Goal: Book appointment/travel/reservation

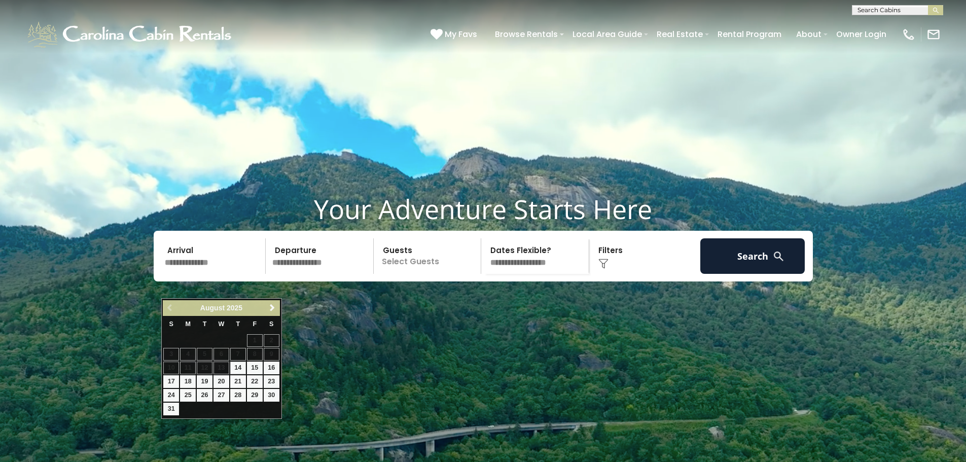
click at [189, 274] on input "text" at bounding box center [213, 256] width 105 height 36
click at [274, 308] on span "Next" at bounding box center [272, 308] width 8 height 8
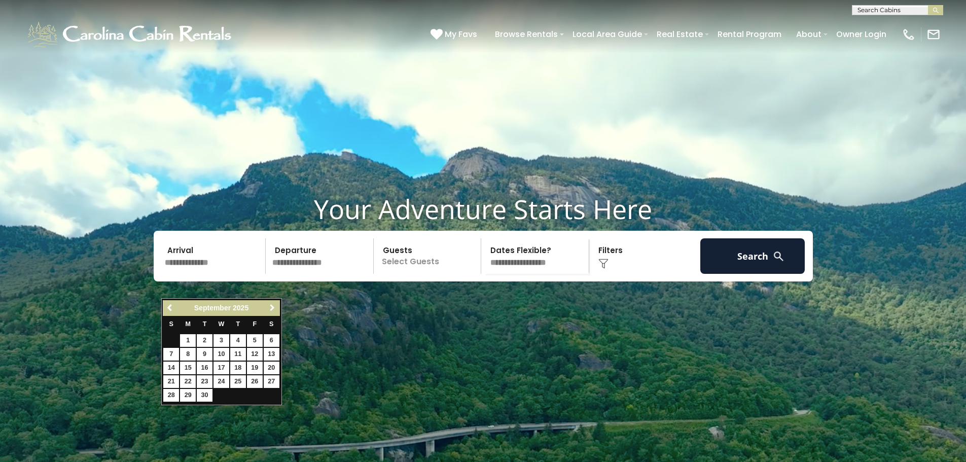
click at [274, 308] on span "Next" at bounding box center [272, 308] width 8 height 8
click at [171, 308] on span "Previous" at bounding box center [170, 308] width 8 height 8
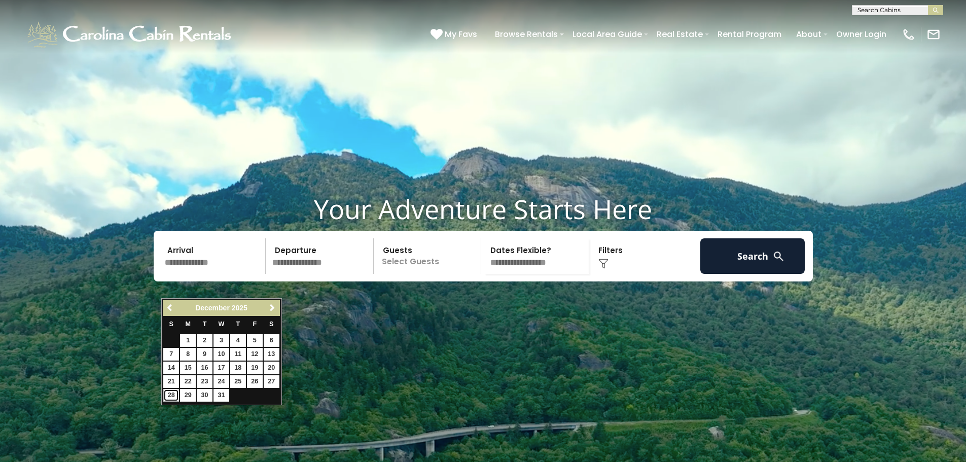
click at [172, 395] on link "28" at bounding box center [171, 395] width 16 height 13
type input "********"
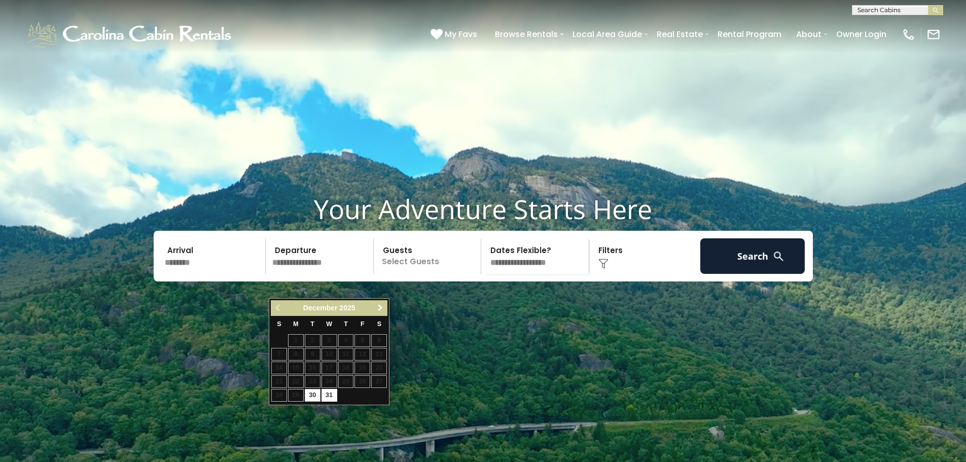
click at [382, 306] on span "Next" at bounding box center [380, 308] width 8 height 8
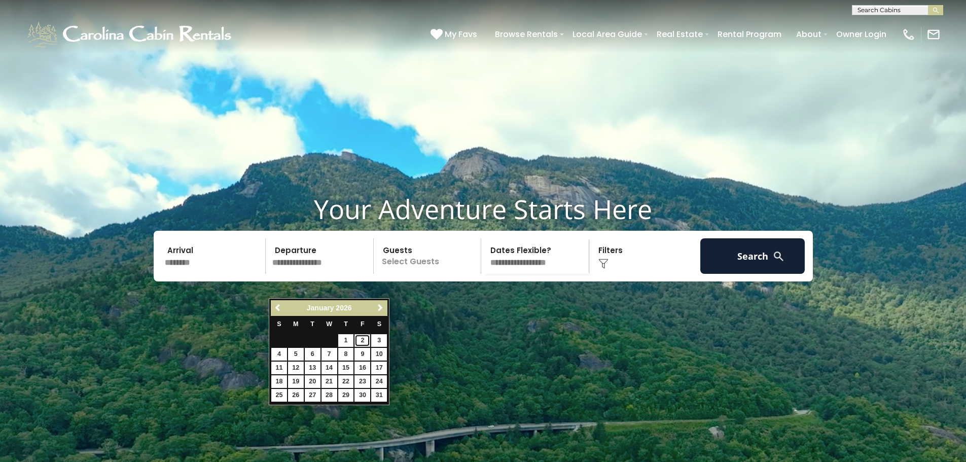
click at [362, 339] on link "2" at bounding box center [363, 340] width 16 height 13
type input "******"
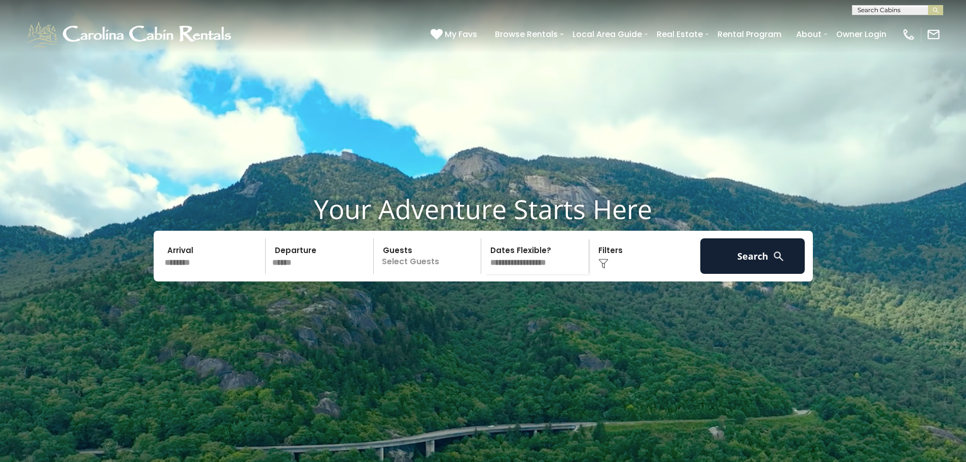
click at [416, 274] on p "Select Guests" at bounding box center [429, 256] width 104 height 36
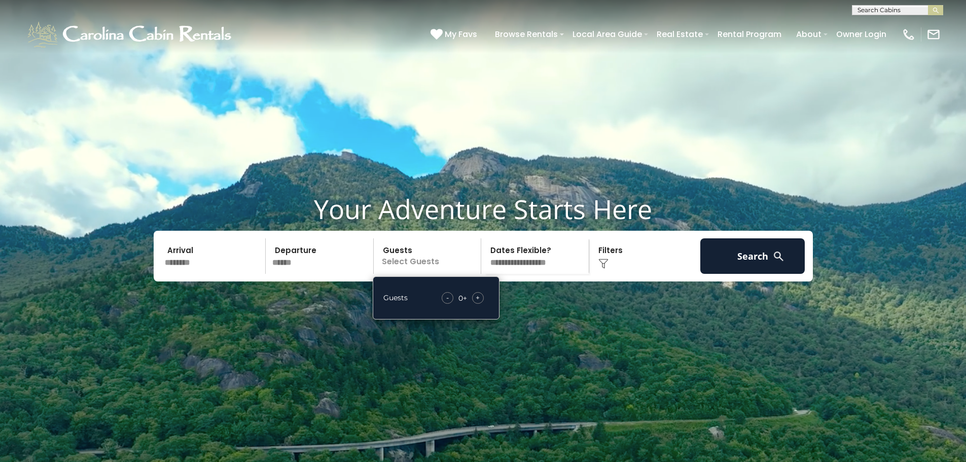
click at [474, 304] on div "+" at bounding box center [478, 298] width 12 height 12
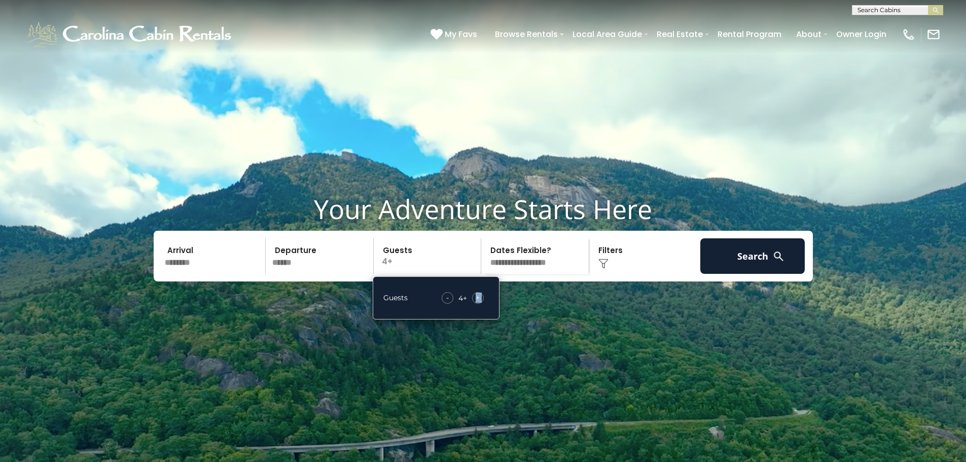
click at [474, 304] on div "+" at bounding box center [478, 298] width 12 height 12
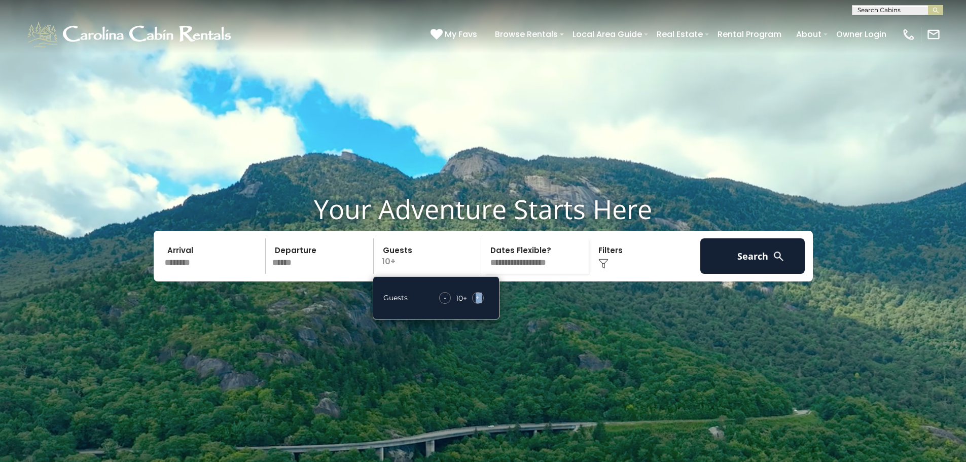
click at [474, 304] on div "+" at bounding box center [478, 298] width 12 height 12
click at [521, 274] on select "**********" at bounding box center [536, 256] width 104 height 36
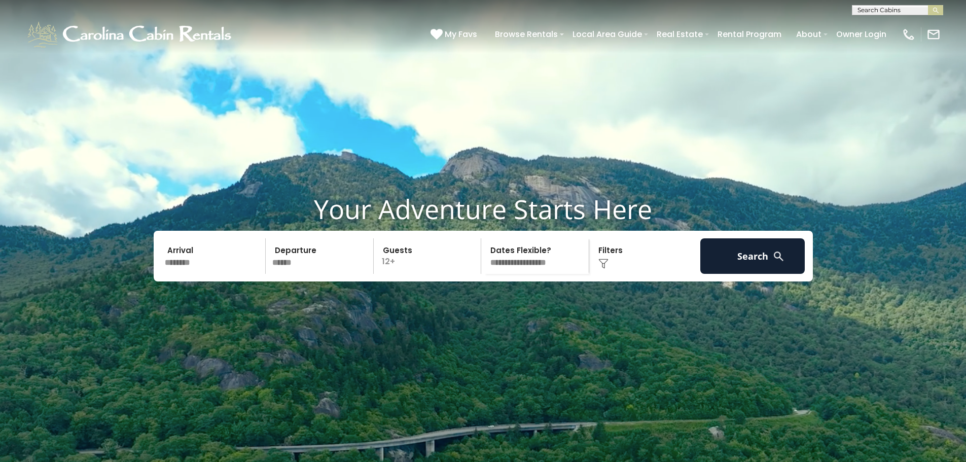
select select "*"
click at [484, 263] on select "**********" at bounding box center [536, 256] width 104 height 36
click at [614, 274] on div "Click to Choose" at bounding box center [644, 256] width 105 height 36
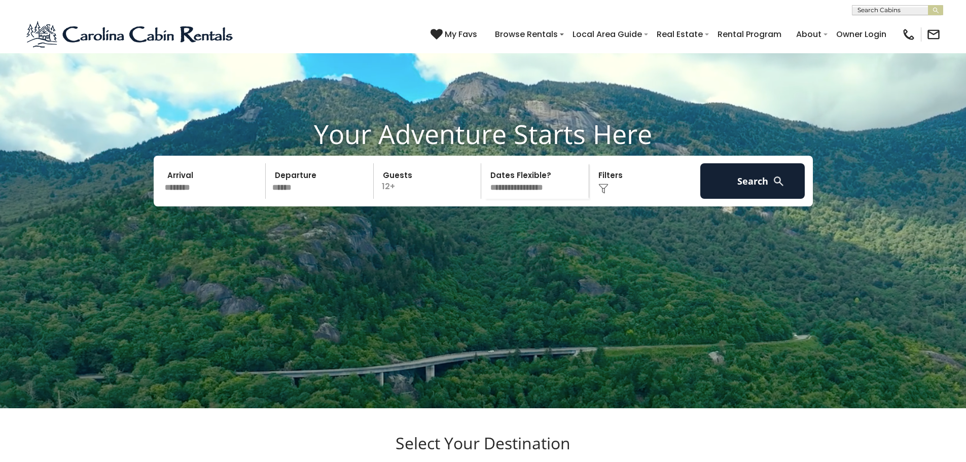
scroll to position [81, 0]
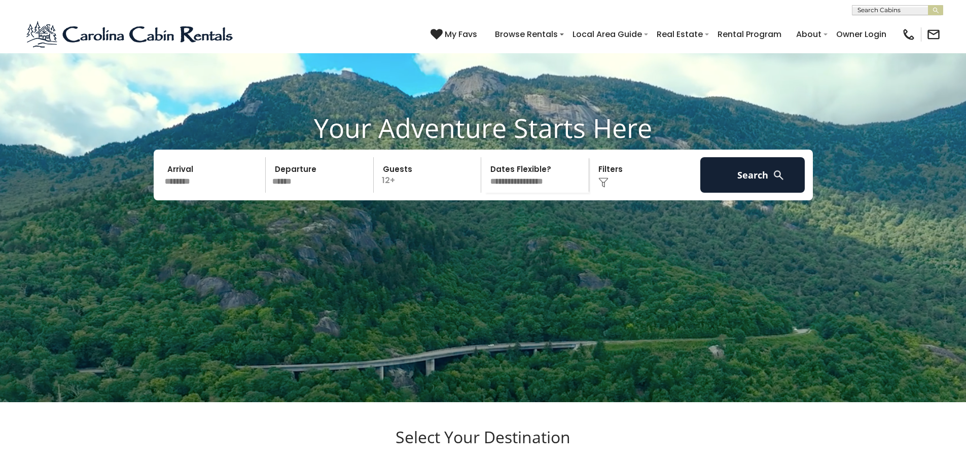
click at [611, 193] on div "Click to Choose" at bounding box center [644, 175] width 105 height 36
click at [604, 193] on div "Click to Choose" at bounding box center [644, 175] width 105 height 36
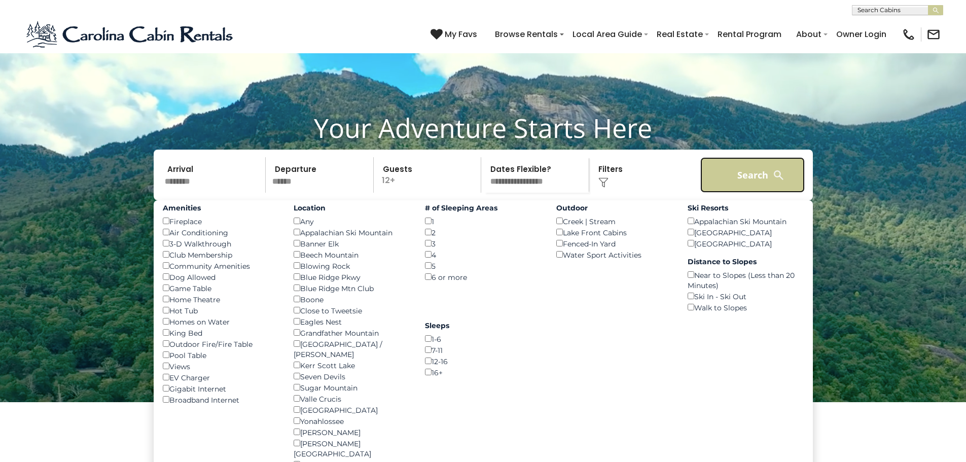
click at [746, 193] on button "Search" at bounding box center [752, 175] width 105 height 36
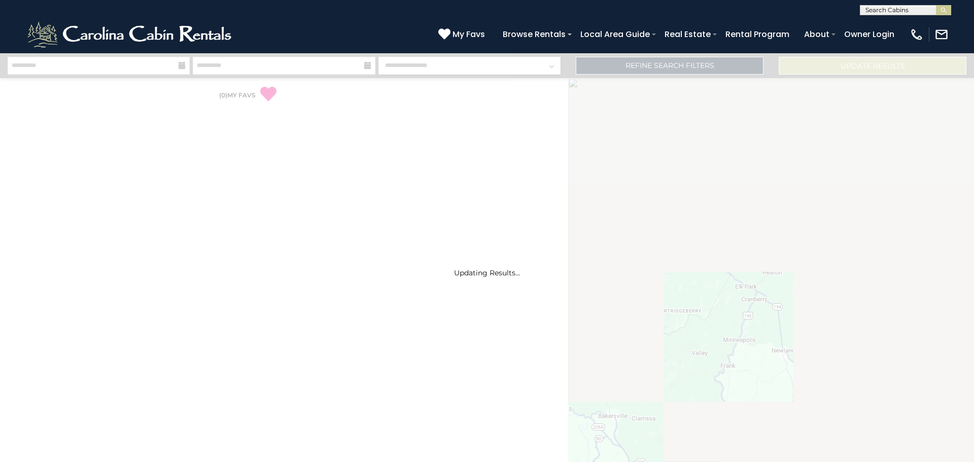
select select "*"
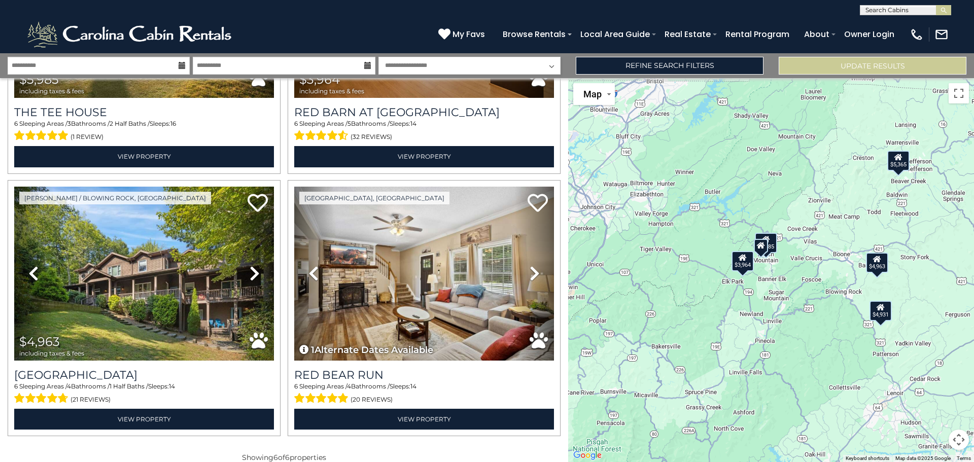
scroll to position [467, 0]
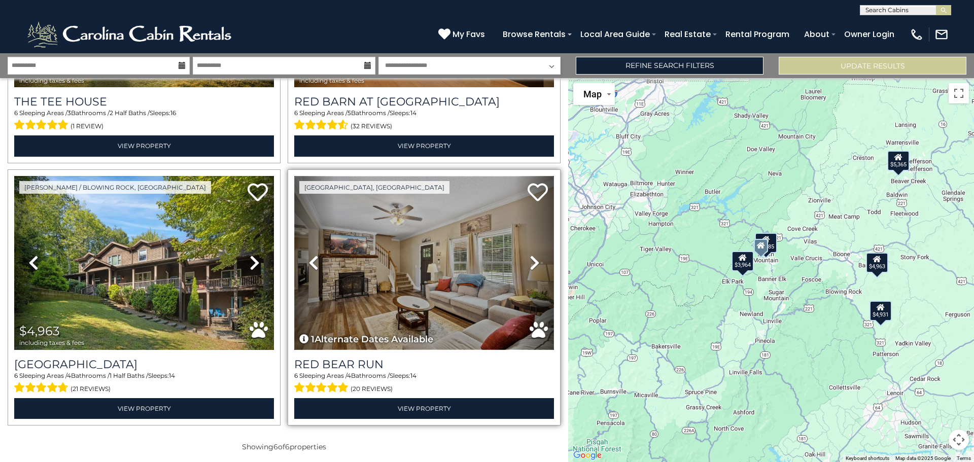
click at [431, 278] on img at bounding box center [424, 263] width 260 height 174
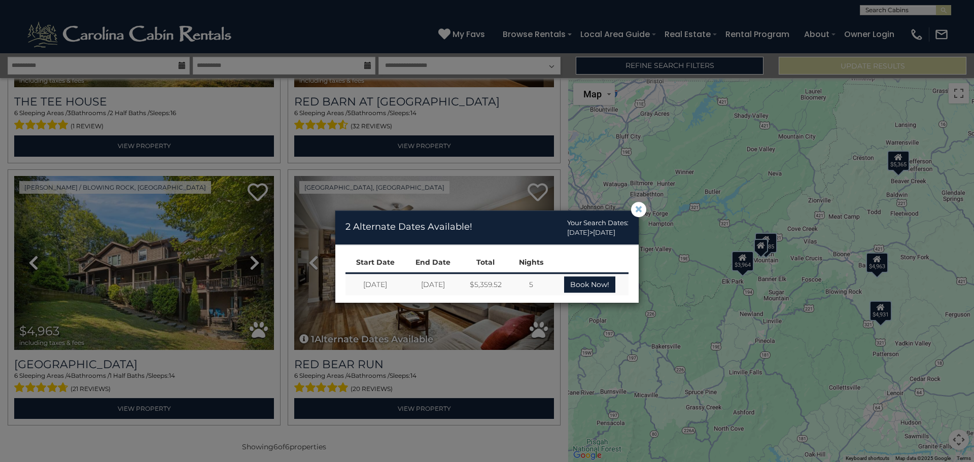
click at [637, 209] on span "×" at bounding box center [638, 209] width 9 height 0
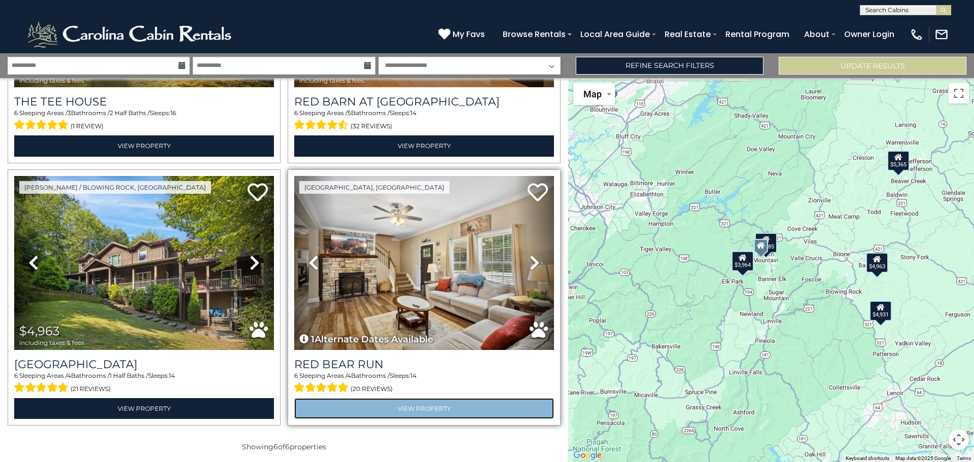
click at [421, 405] on link "View Property" at bounding box center [424, 408] width 260 height 21
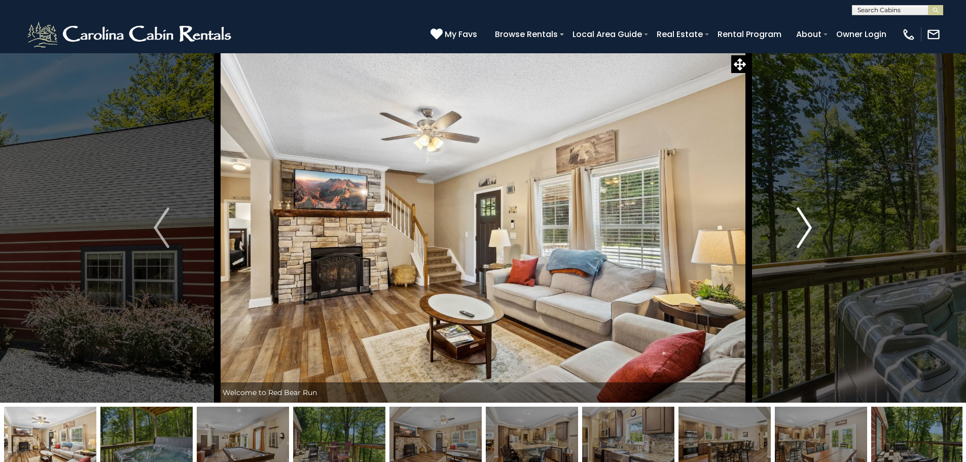
click at [799, 226] on img "Next" at bounding box center [804, 227] width 15 height 41
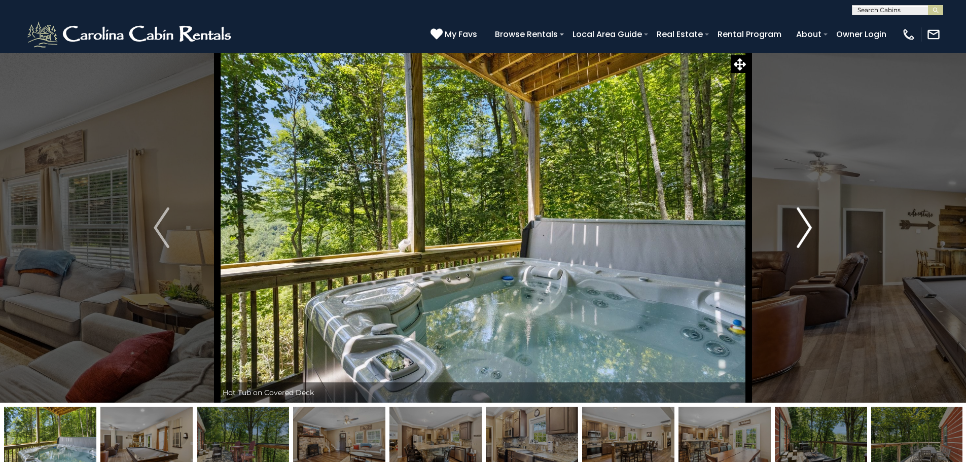
click at [799, 226] on img "Next" at bounding box center [804, 227] width 15 height 41
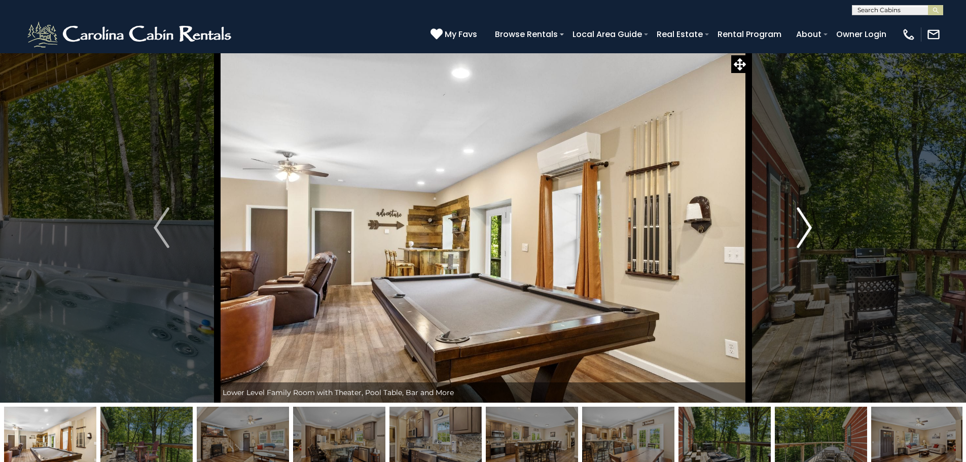
click at [799, 226] on img "Next" at bounding box center [804, 227] width 15 height 41
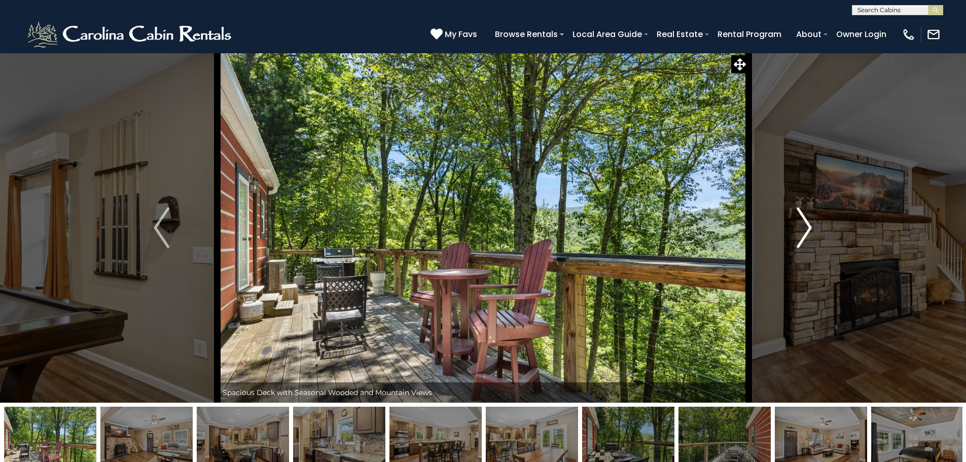
click at [799, 226] on img "Next" at bounding box center [804, 227] width 15 height 41
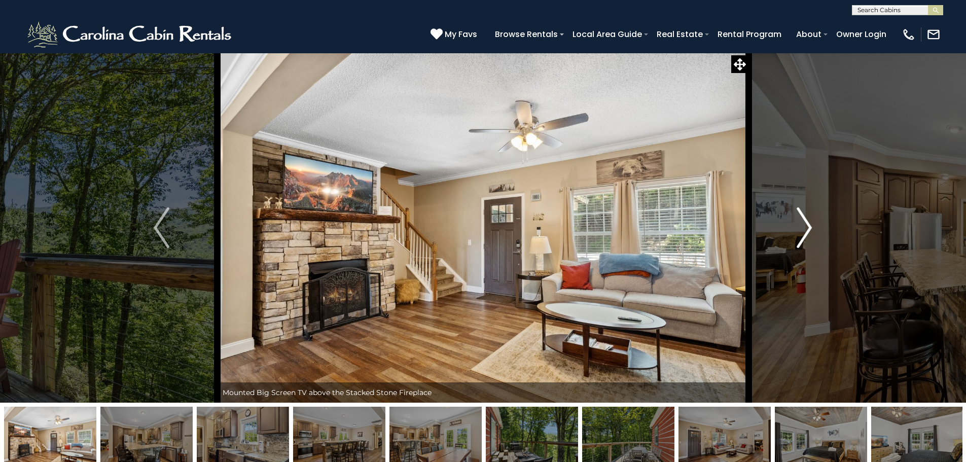
click at [799, 226] on img "Next" at bounding box center [804, 227] width 15 height 41
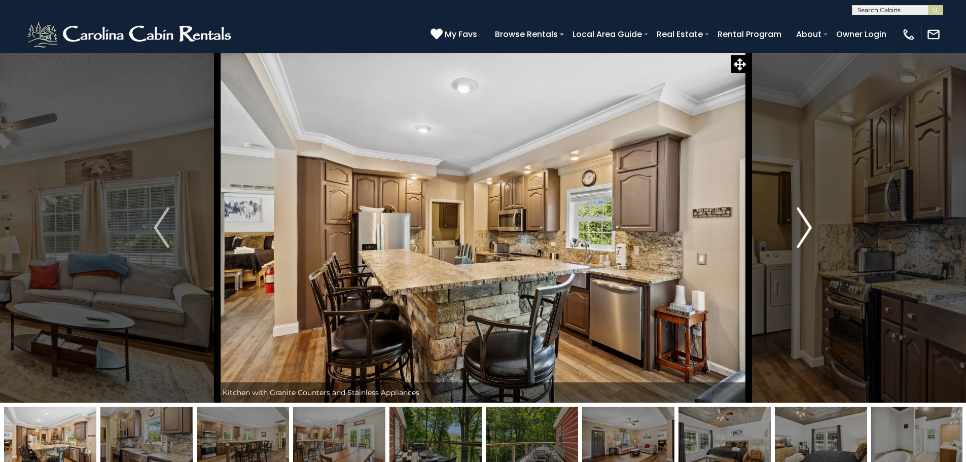
click at [799, 226] on img "Next" at bounding box center [804, 227] width 15 height 41
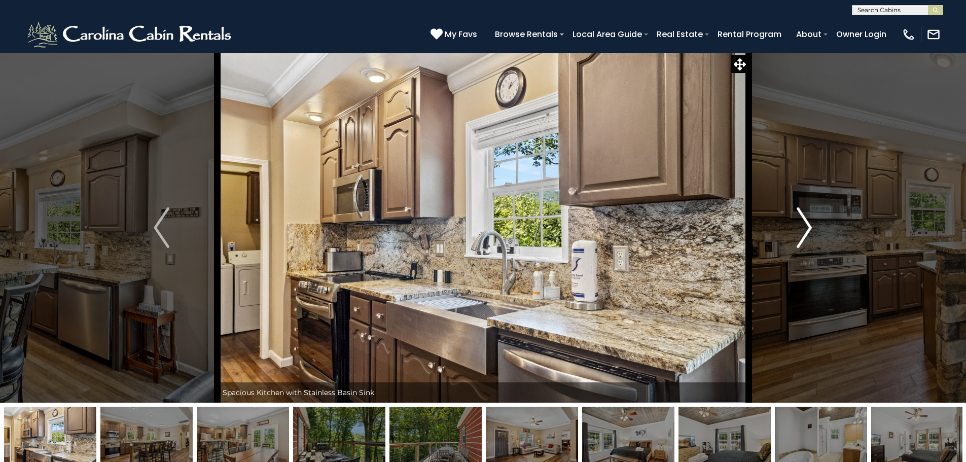
click at [799, 226] on img "Next" at bounding box center [804, 227] width 15 height 41
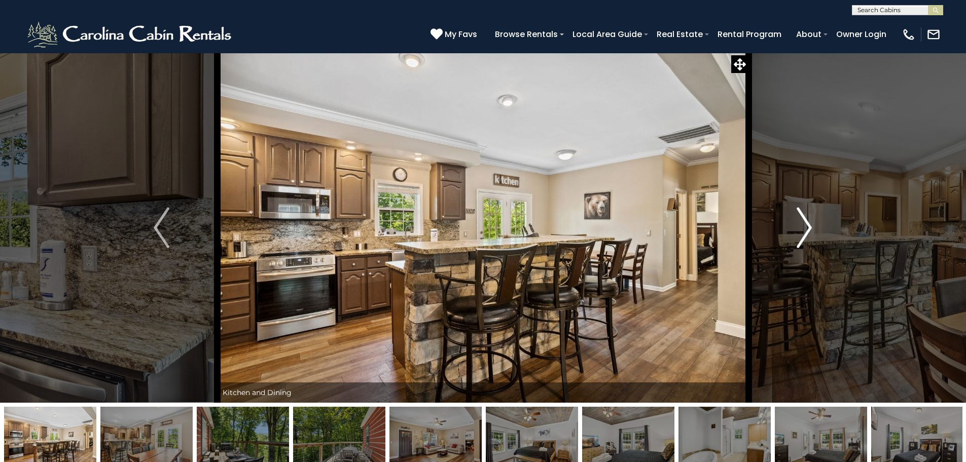
click at [799, 226] on img "Next" at bounding box center [804, 227] width 15 height 41
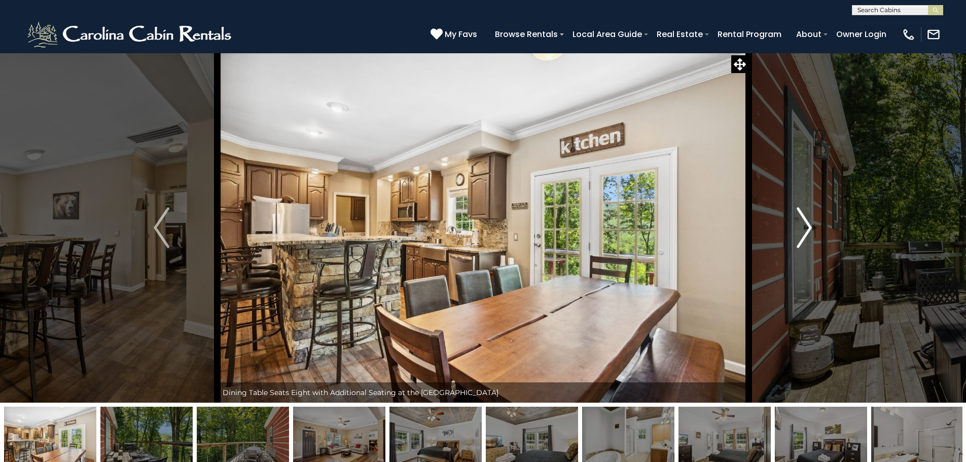
click at [799, 226] on img "Next" at bounding box center [804, 227] width 15 height 41
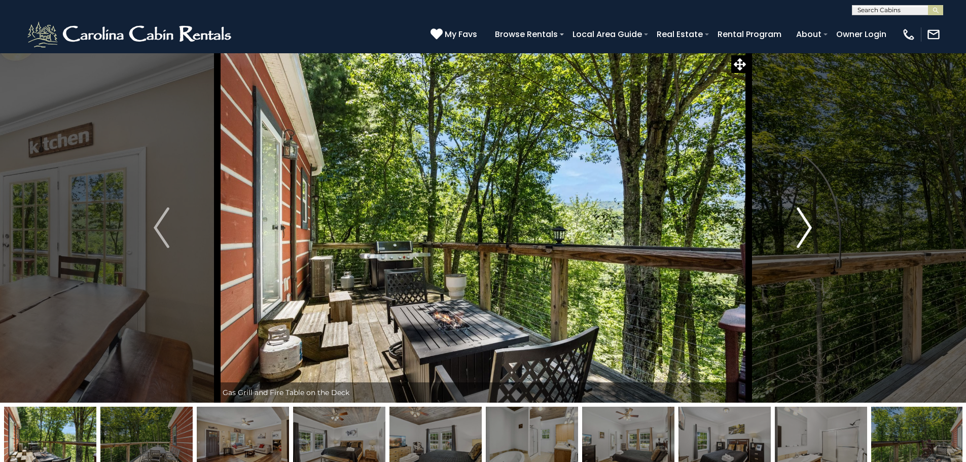
click at [799, 226] on img "Next" at bounding box center [804, 227] width 15 height 41
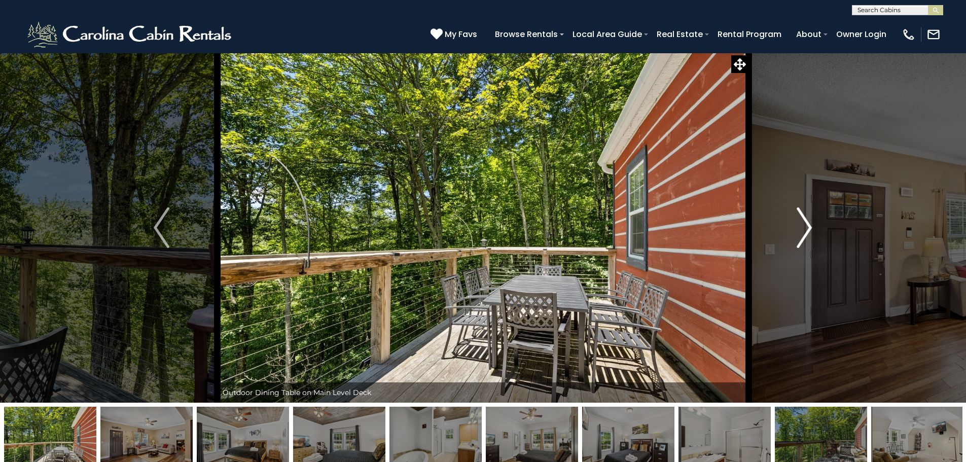
click at [799, 226] on img "Next" at bounding box center [804, 227] width 15 height 41
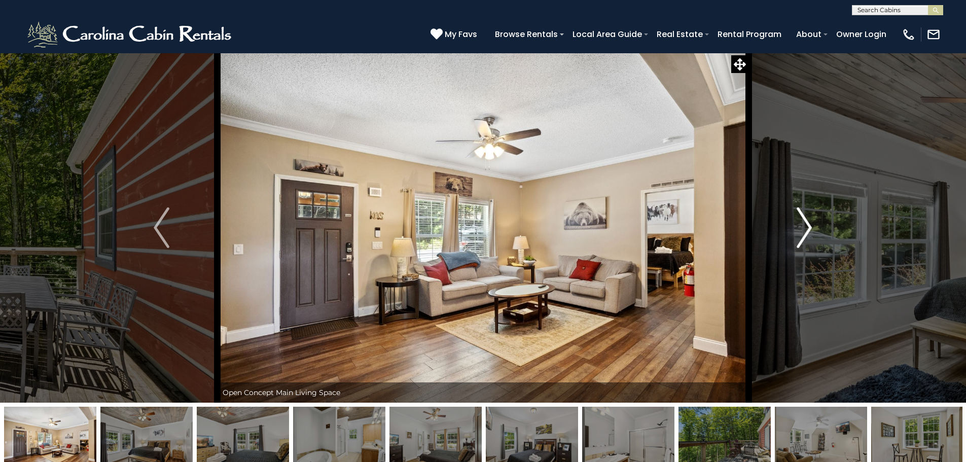
click at [799, 226] on img "Next" at bounding box center [804, 227] width 15 height 41
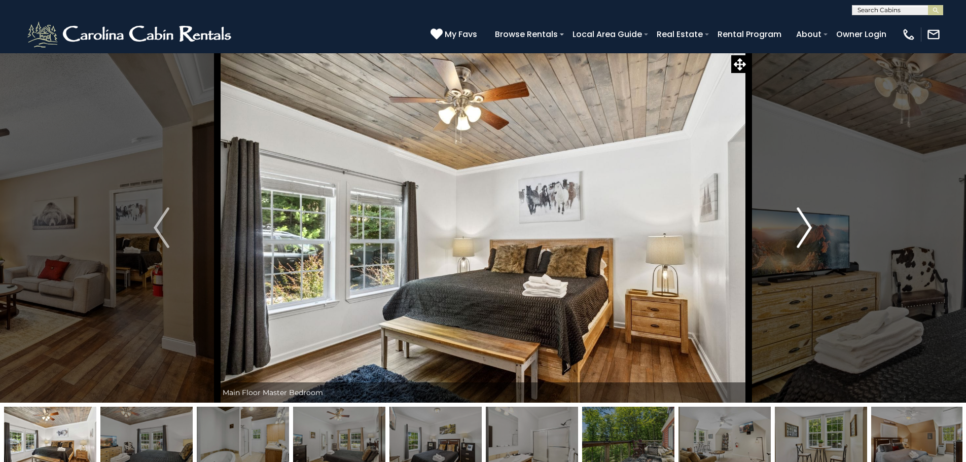
click at [799, 226] on img "Next" at bounding box center [804, 227] width 15 height 41
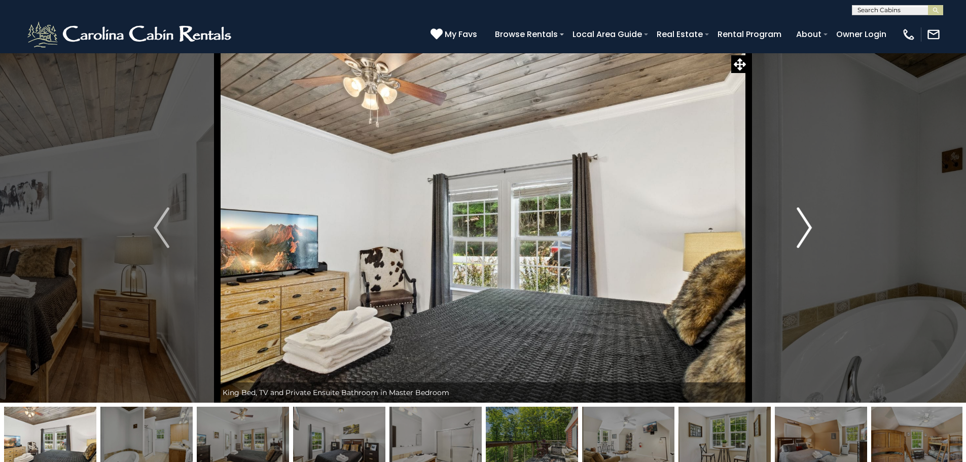
click at [799, 226] on img "Next" at bounding box center [804, 227] width 15 height 41
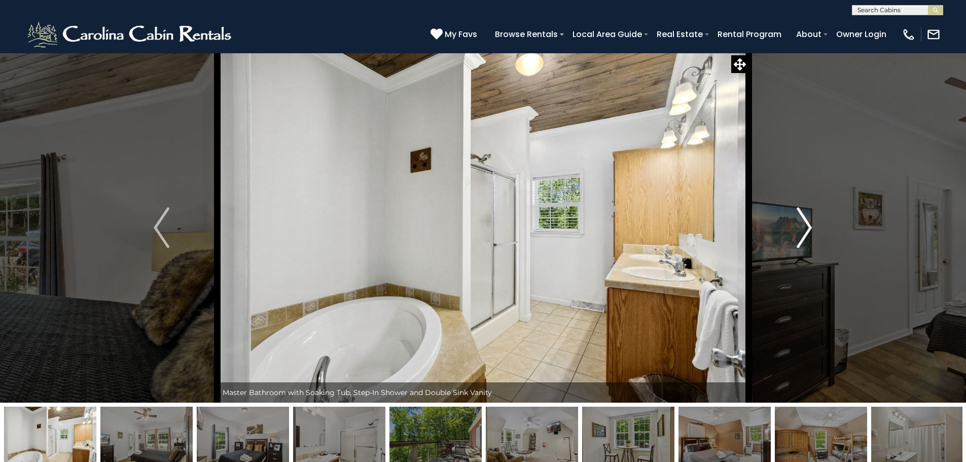
click at [799, 226] on img "Next" at bounding box center [804, 227] width 15 height 41
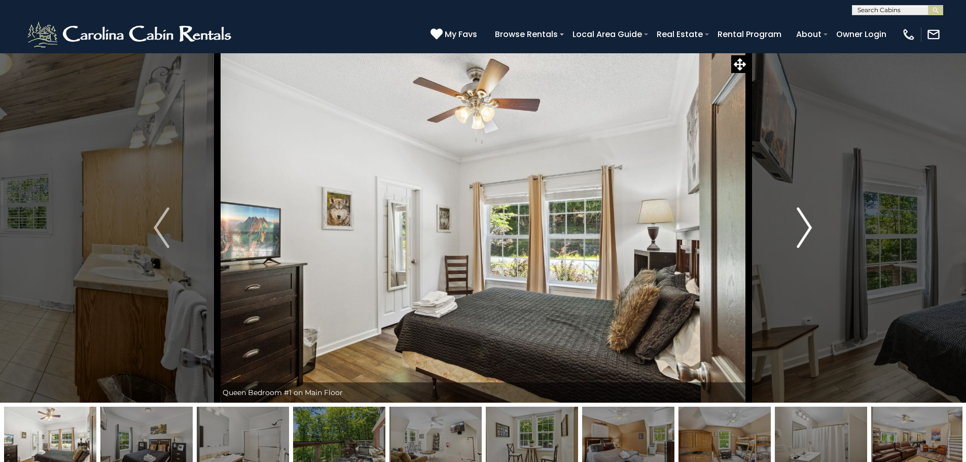
click at [799, 226] on img "Next" at bounding box center [804, 227] width 15 height 41
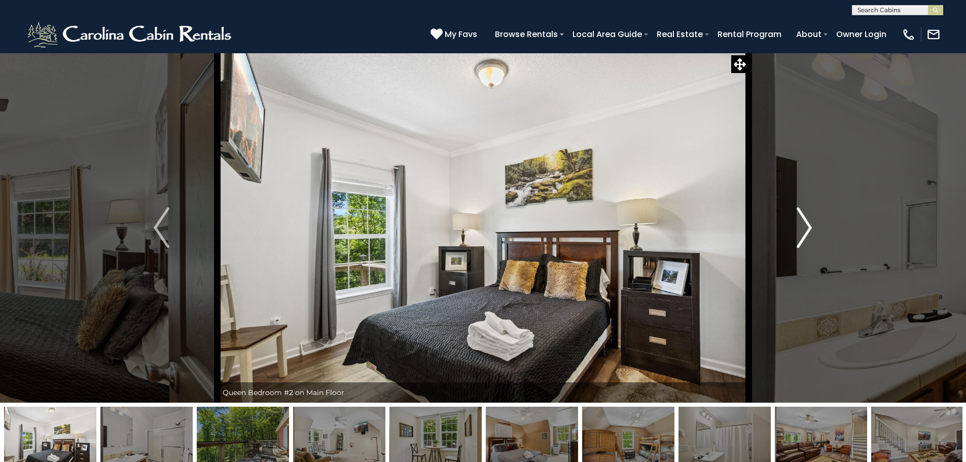
click at [799, 226] on img "Next" at bounding box center [804, 227] width 15 height 41
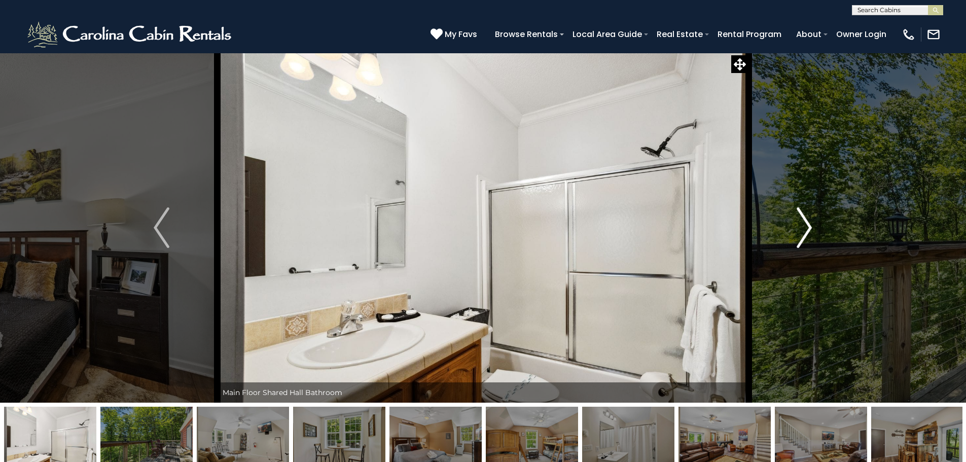
click at [799, 226] on img "Next" at bounding box center [804, 227] width 15 height 41
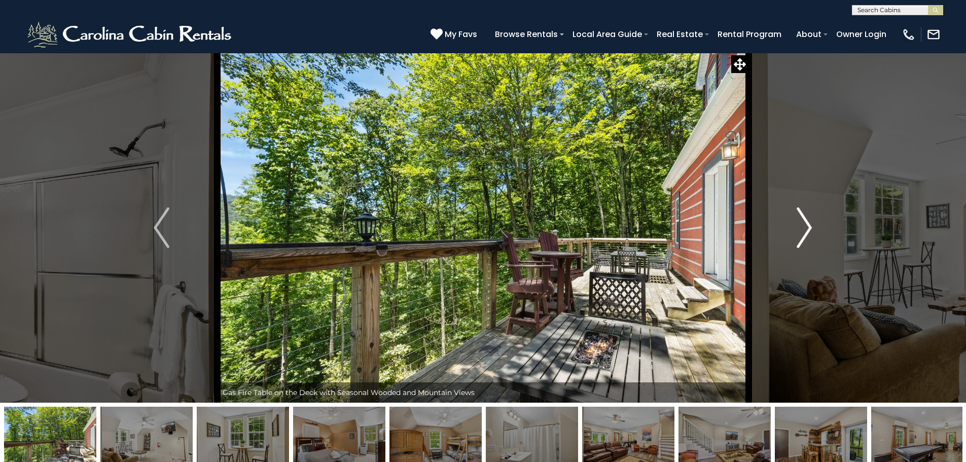
click at [799, 226] on img "Next" at bounding box center [804, 227] width 15 height 41
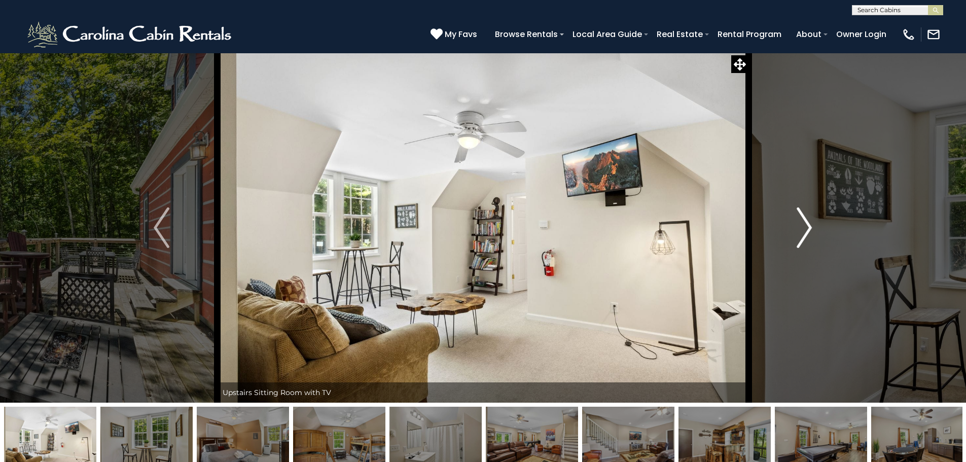
click at [799, 226] on img "Next" at bounding box center [804, 227] width 15 height 41
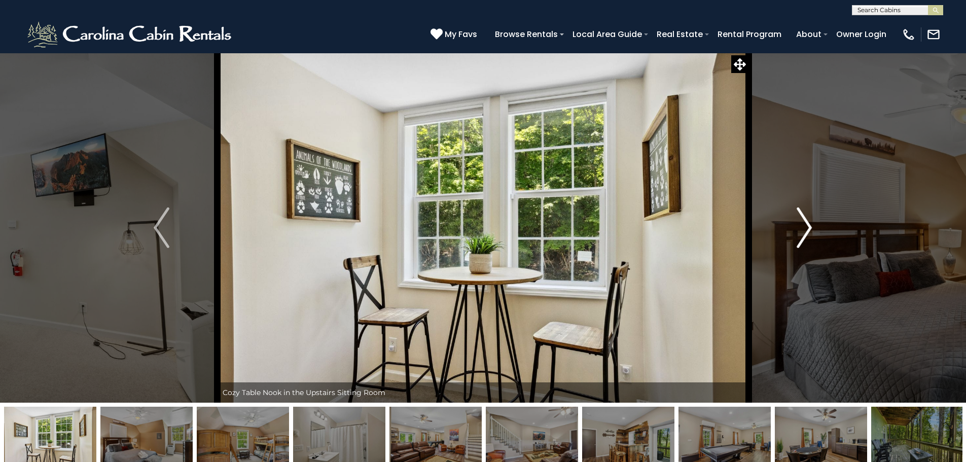
click at [799, 226] on img "Next" at bounding box center [804, 227] width 15 height 41
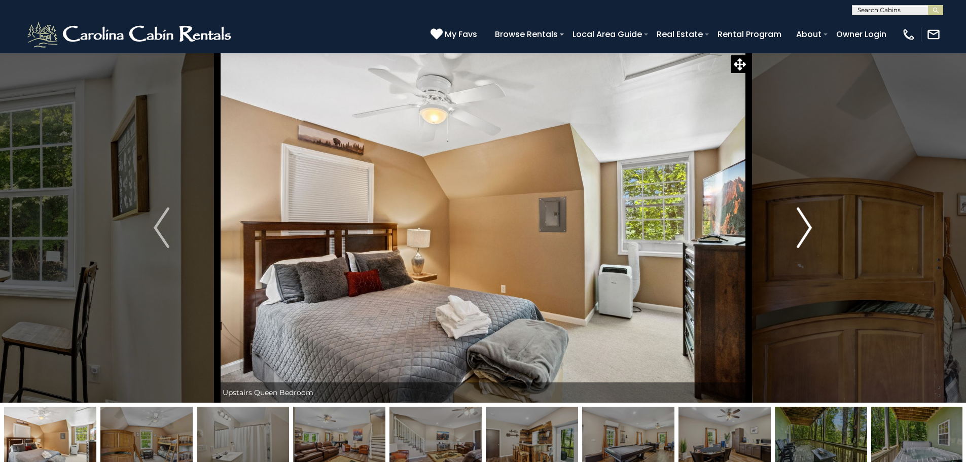
click at [799, 226] on img "Next" at bounding box center [804, 227] width 15 height 41
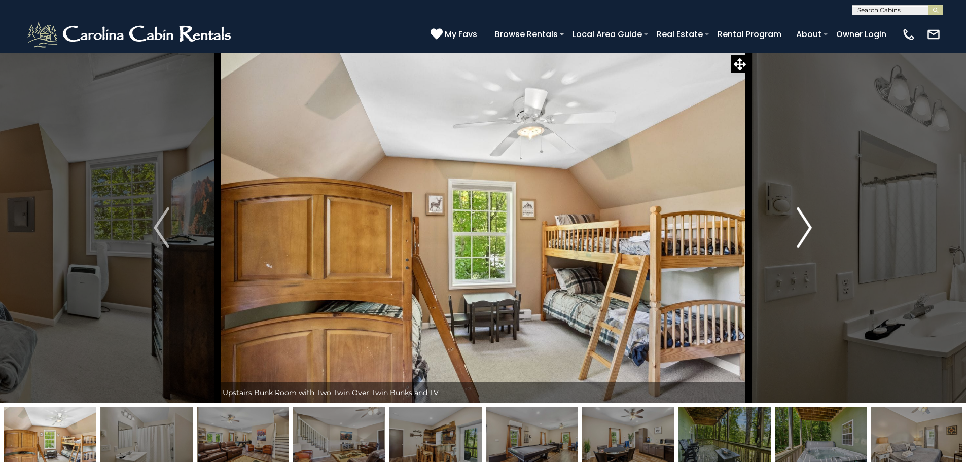
click at [799, 226] on img "Next" at bounding box center [804, 227] width 15 height 41
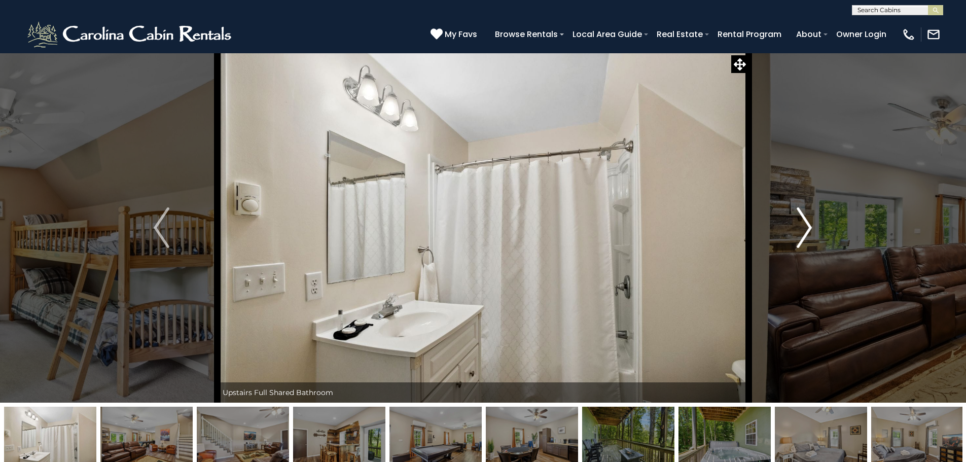
click at [799, 226] on img "Next" at bounding box center [804, 227] width 15 height 41
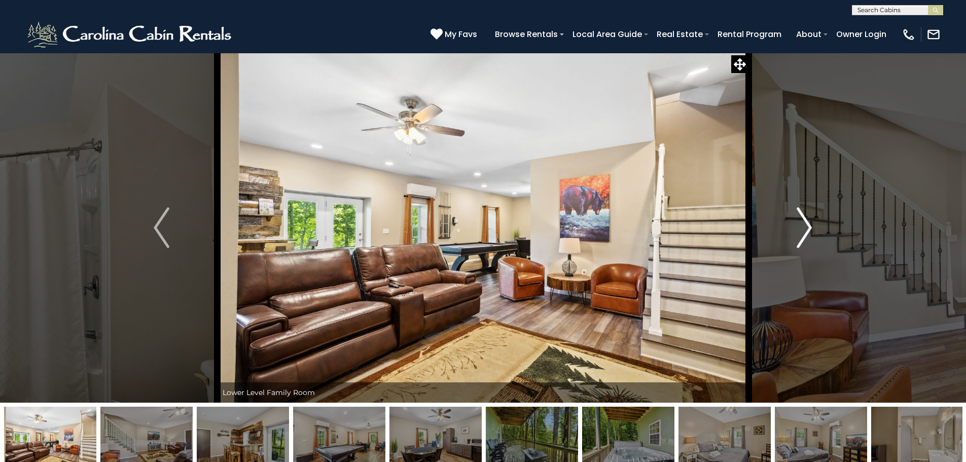
click at [799, 226] on img "Next" at bounding box center [804, 227] width 15 height 41
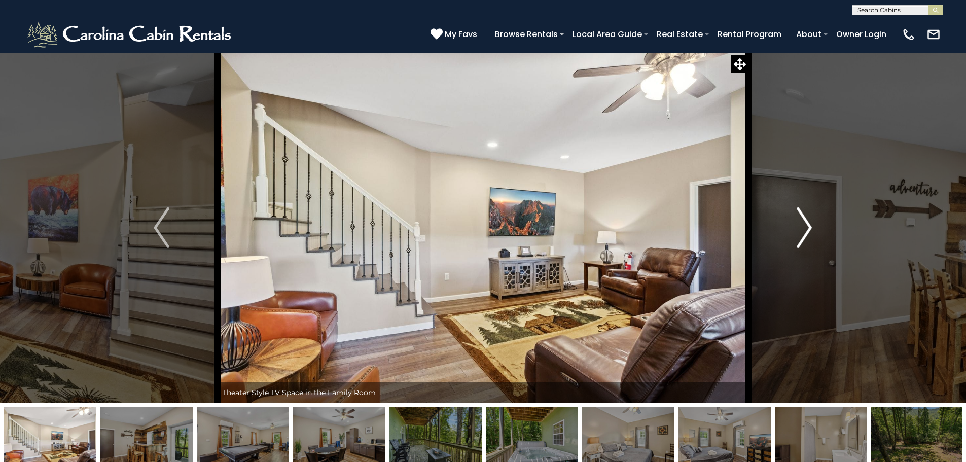
click at [799, 226] on img "Next" at bounding box center [804, 227] width 15 height 41
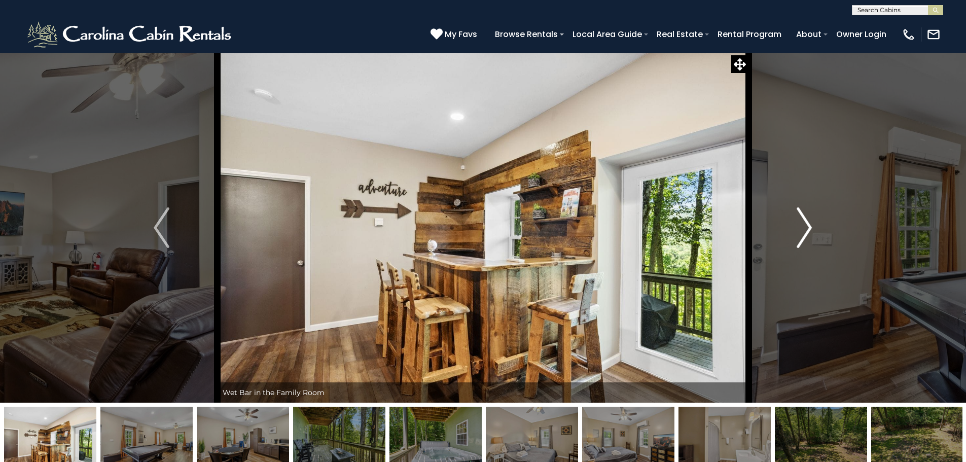
click at [799, 226] on img "Next" at bounding box center [804, 227] width 15 height 41
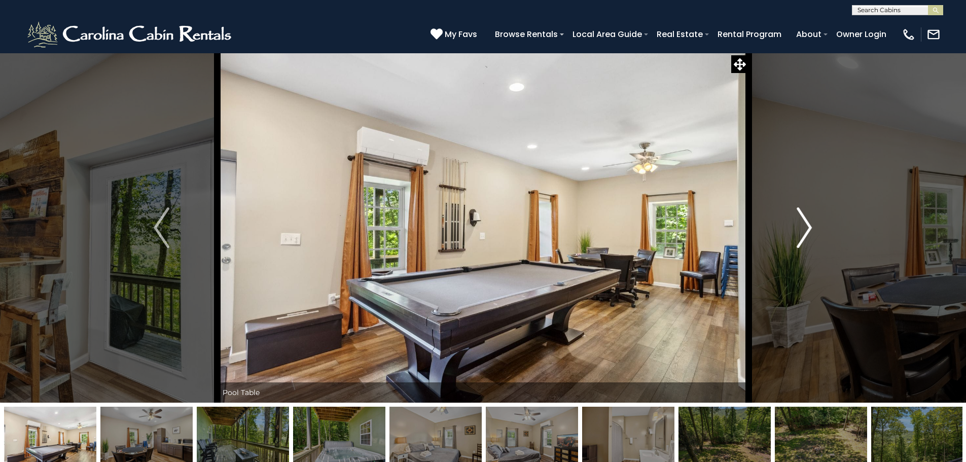
click at [799, 226] on img "Next" at bounding box center [804, 227] width 15 height 41
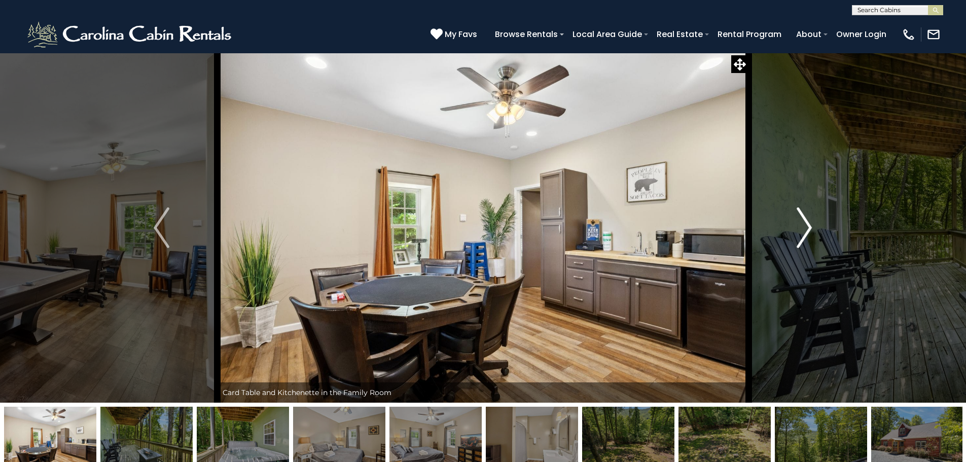
click at [799, 226] on img "Next" at bounding box center [804, 227] width 15 height 41
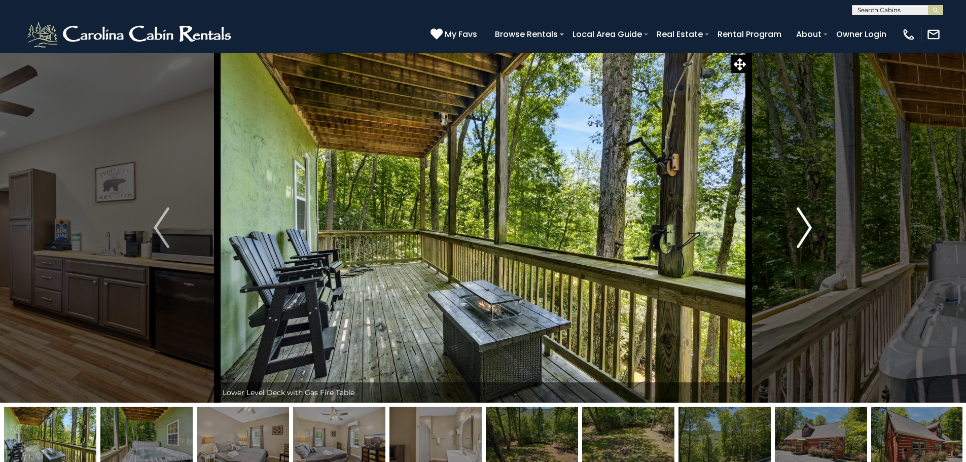
click at [799, 226] on img "Next" at bounding box center [804, 227] width 15 height 41
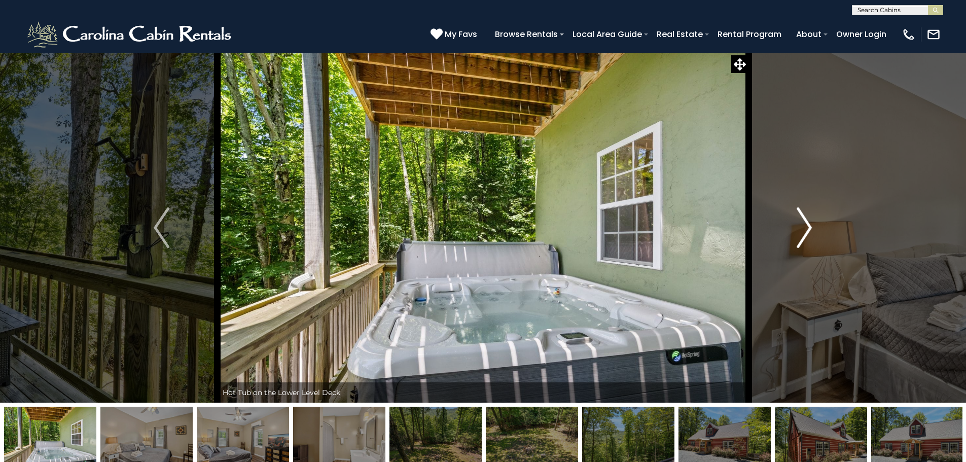
click at [799, 226] on img "Next" at bounding box center [804, 227] width 15 height 41
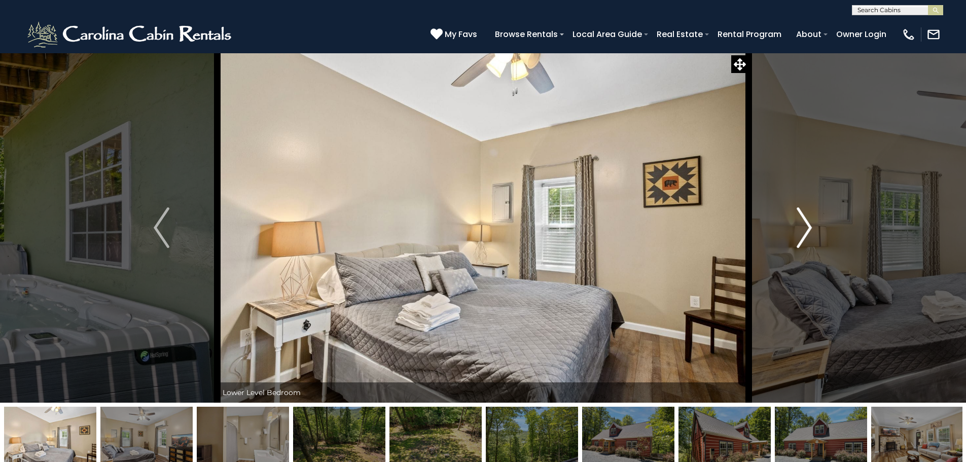
click at [799, 226] on img "Next" at bounding box center [804, 227] width 15 height 41
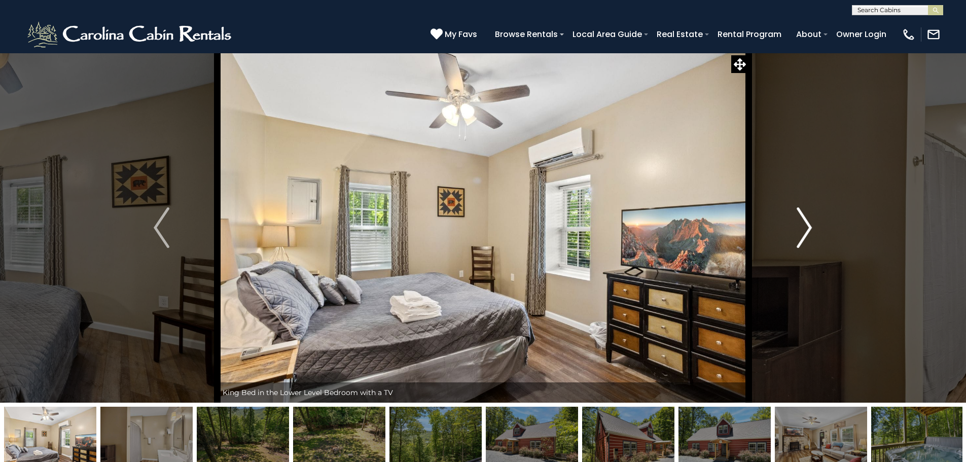
click at [799, 226] on img "Next" at bounding box center [804, 227] width 15 height 41
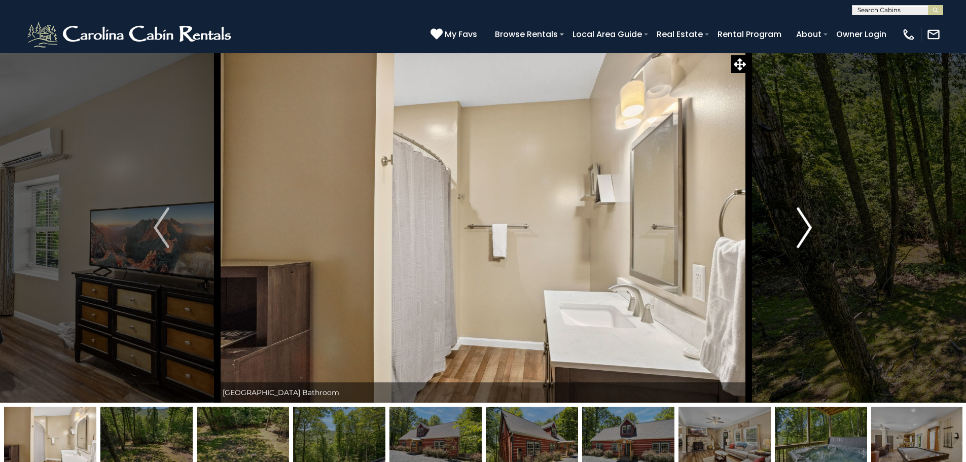
click at [799, 226] on img "Next" at bounding box center [804, 227] width 15 height 41
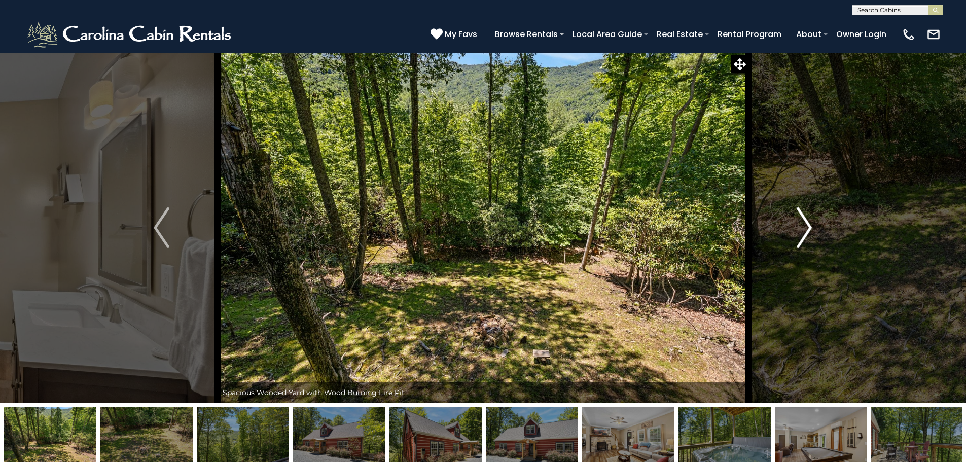
click at [799, 226] on img "Next" at bounding box center [804, 227] width 15 height 41
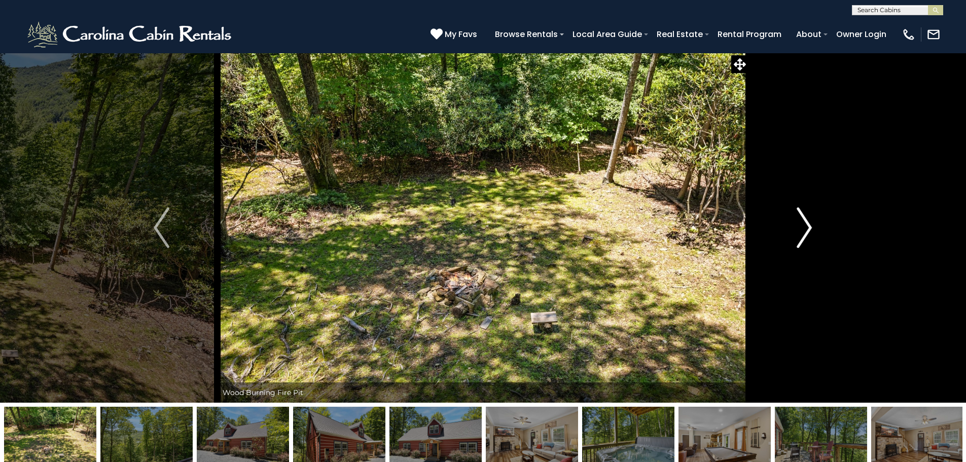
click at [799, 226] on img "Next" at bounding box center [804, 227] width 15 height 41
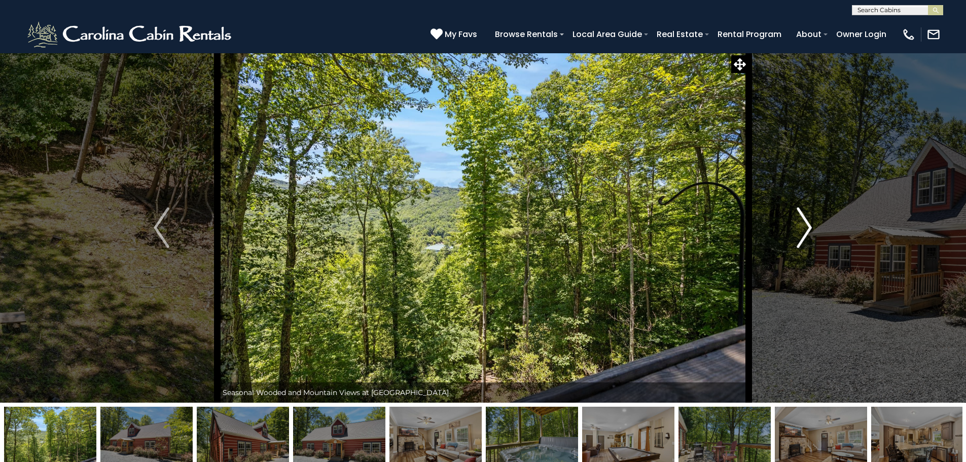
click at [799, 226] on img "Next" at bounding box center [804, 227] width 15 height 41
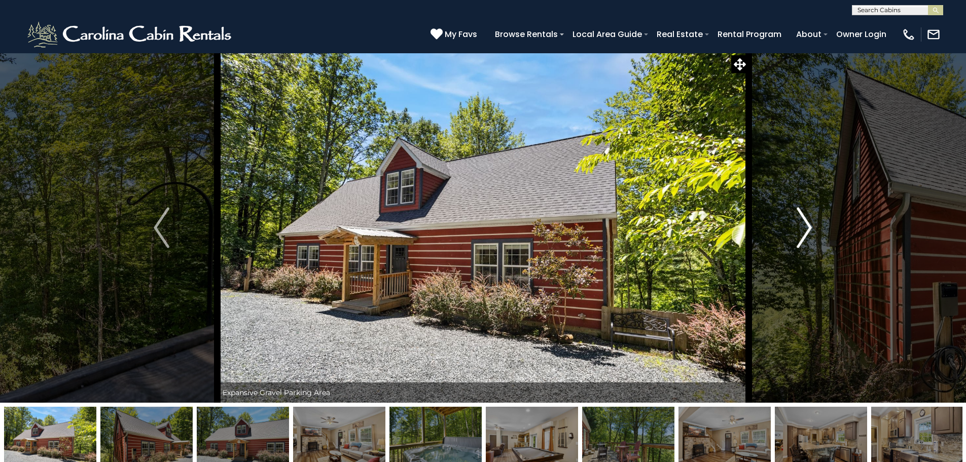
click at [799, 226] on img "Next" at bounding box center [804, 227] width 15 height 41
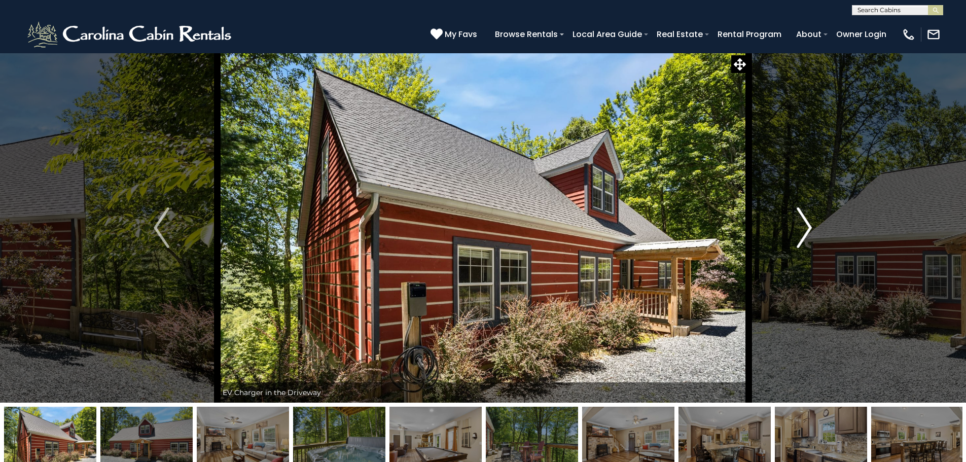
click at [799, 226] on img "Next" at bounding box center [804, 227] width 15 height 41
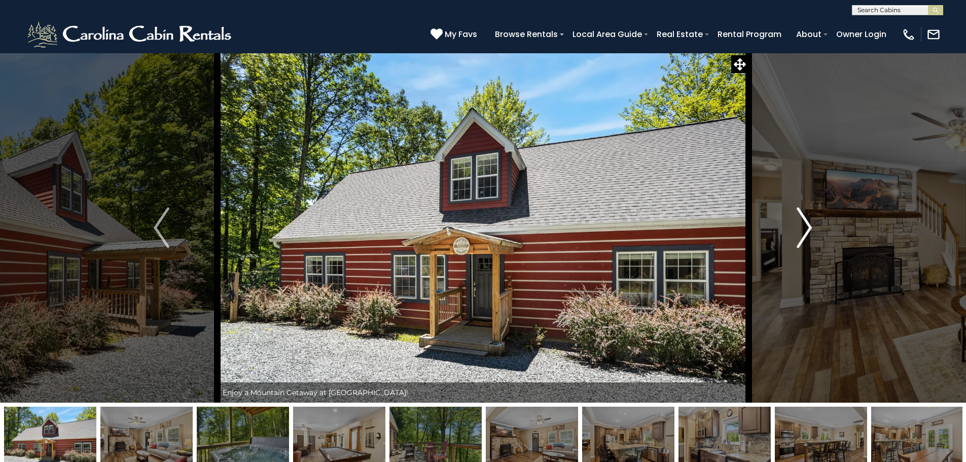
click at [799, 226] on img "Next" at bounding box center [804, 227] width 15 height 41
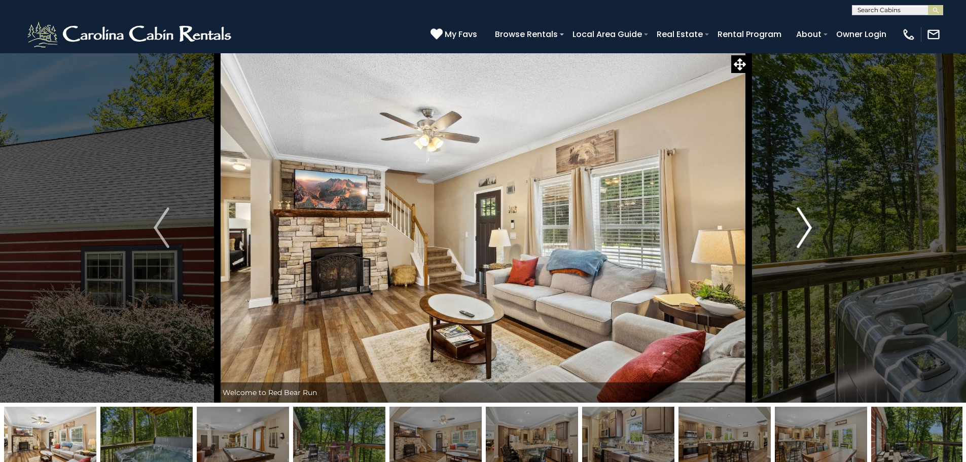
click at [799, 226] on img "Next" at bounding box center [804, 227] width 15 height 41
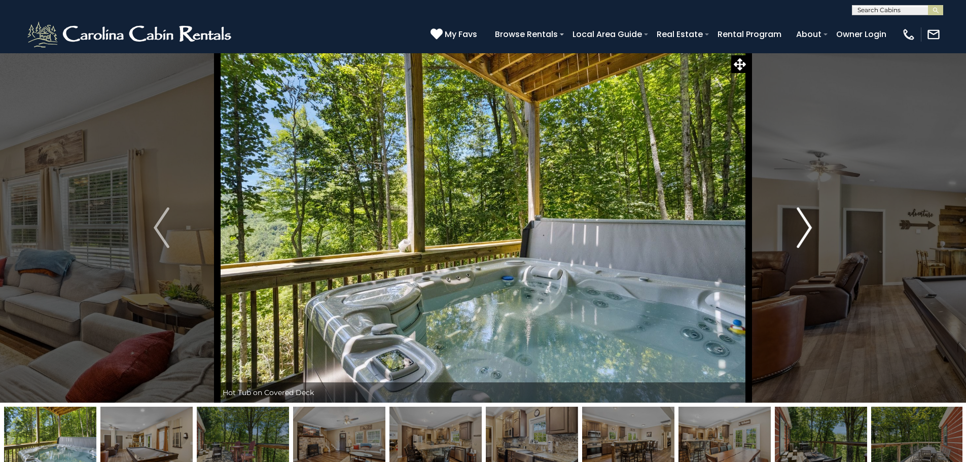
click at [799, 226] on img "Next" at bounding box center [804, 227] width 15 height 41
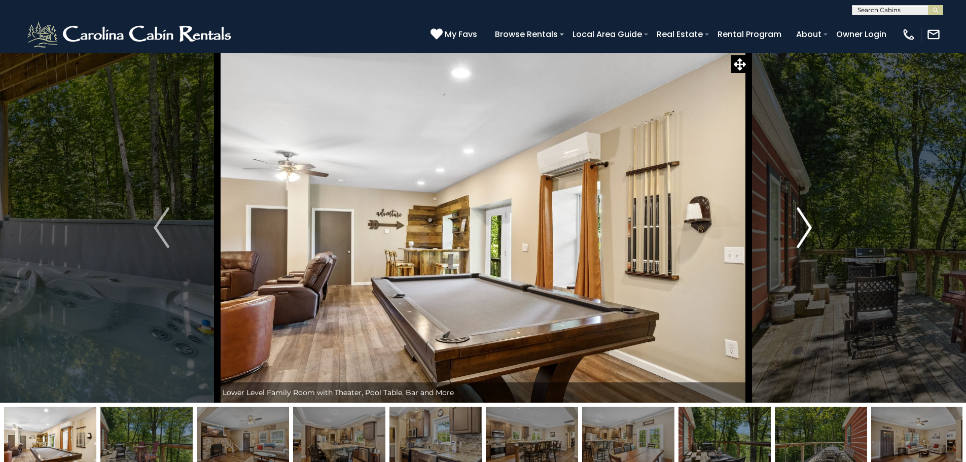
click at [799, 226] on img "Next" at bounding box center [804, 227] width 15 height 41
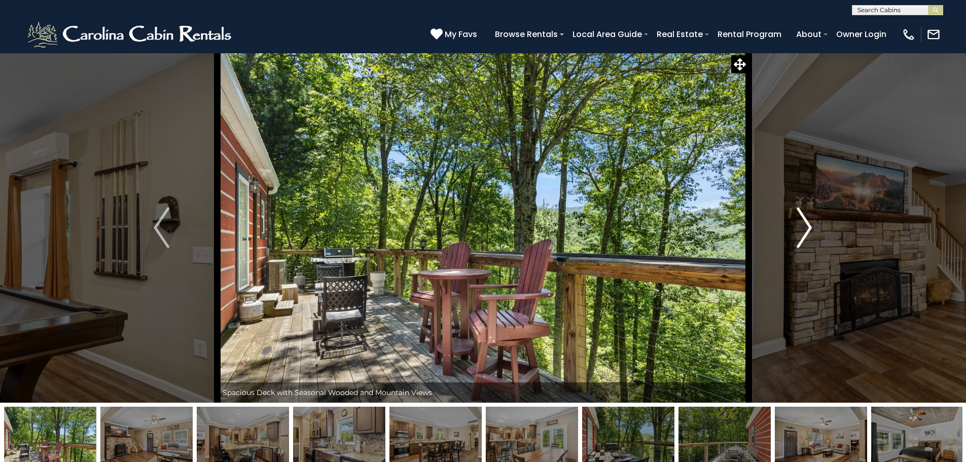
click at [799, 226] on img "Next" at bounding box center [804, 227] width 15 height 41
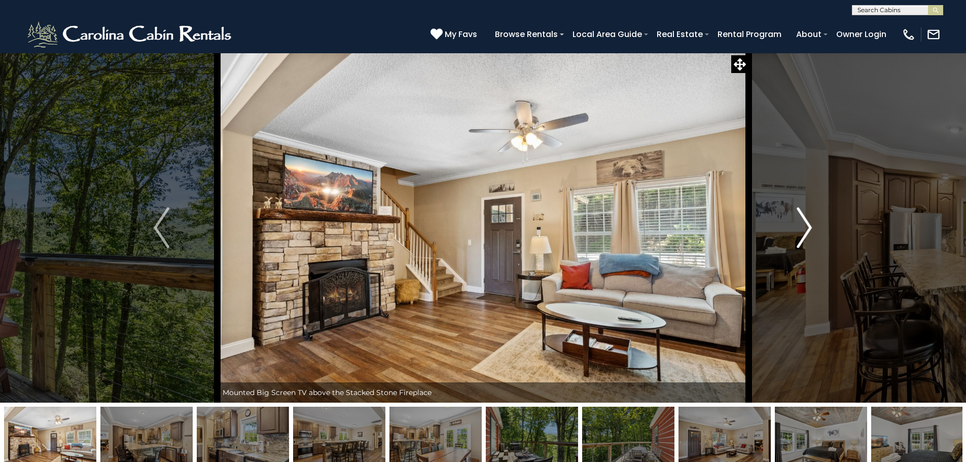
click at [799, 226] on img "Next" at bounding box center [804, 227] width 15 height 41
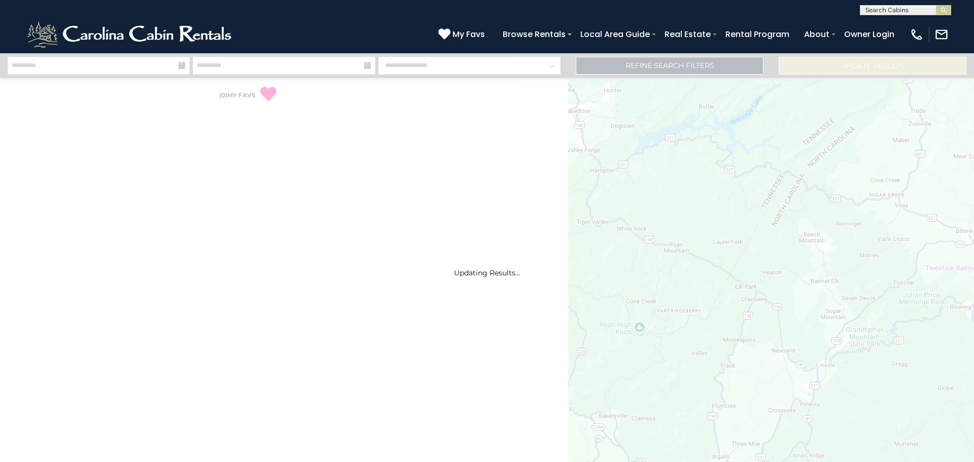
select select "*"
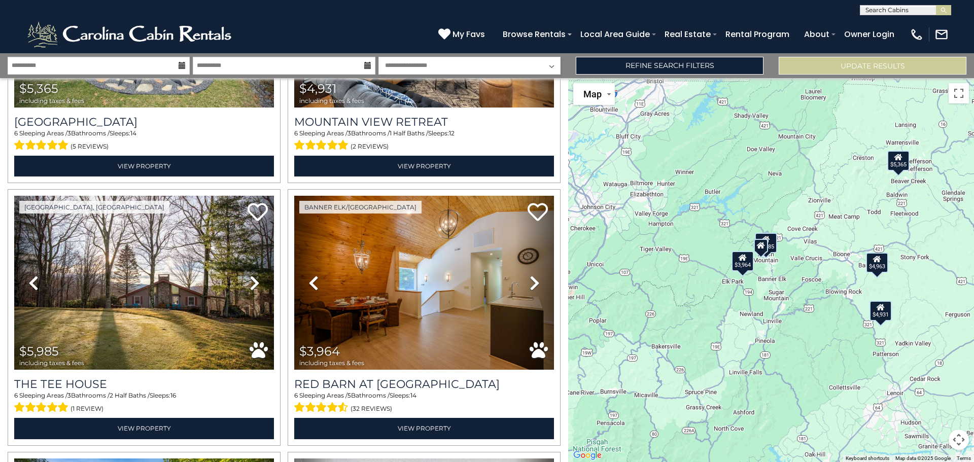
scroll to position [189, 0]
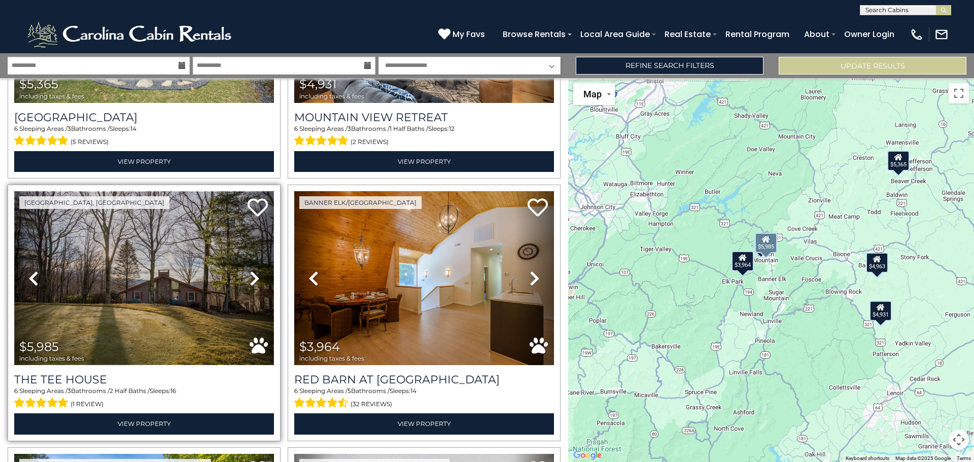
click at [176, 276] on img at bounding box center [144, 278] width 260 height 174
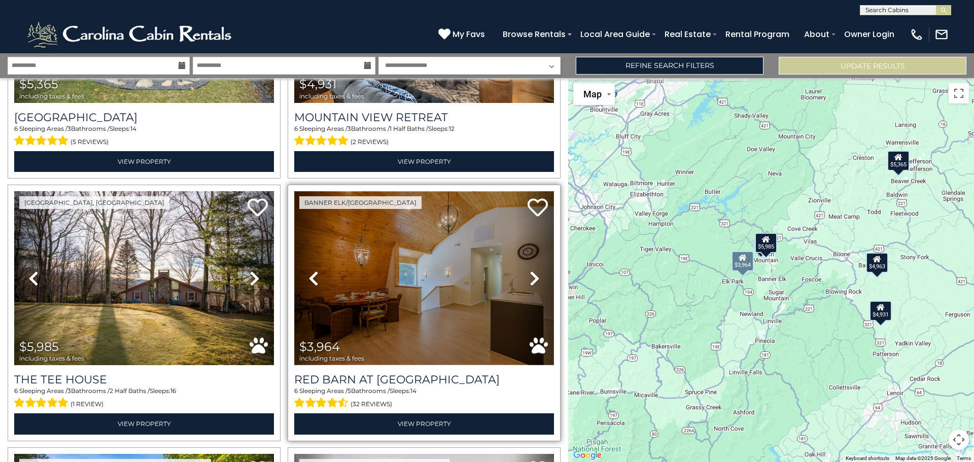
click at [400, 242] on img at bounding box center [424, 278] width 260 height 174
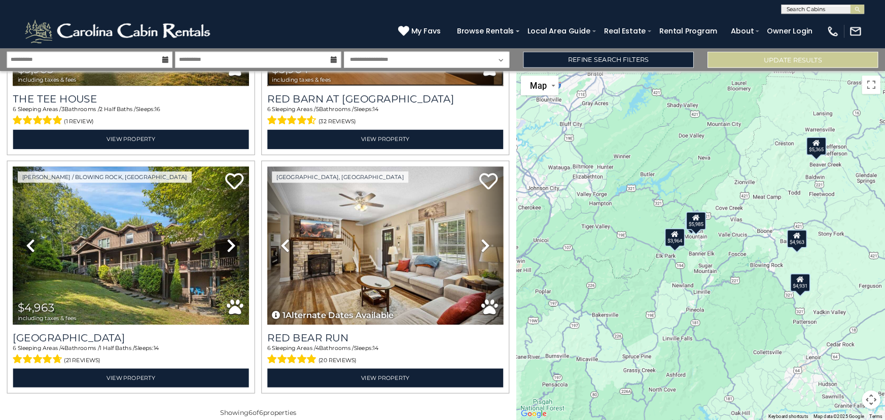
scroll to position [467, 0]
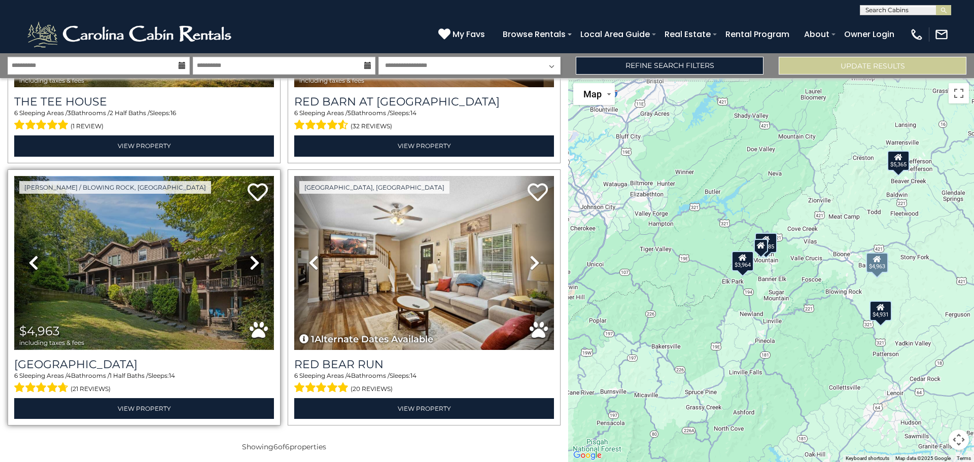
click at [141, 266] on img at bounding box center [144, 263] width 260 height 174
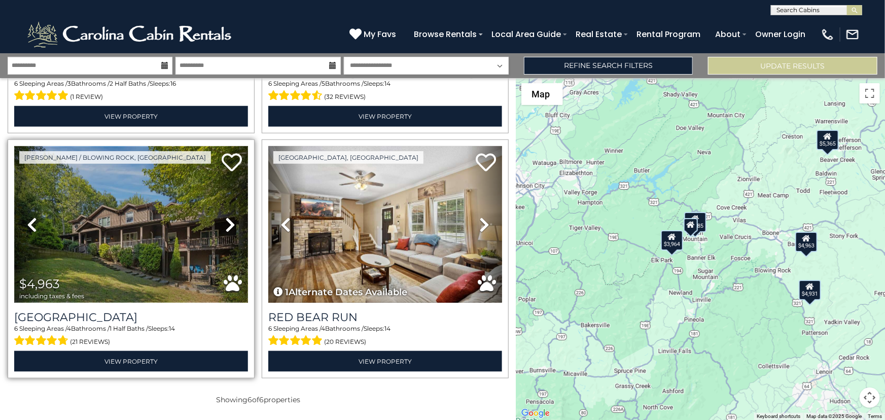
scroll to position [456, 0]
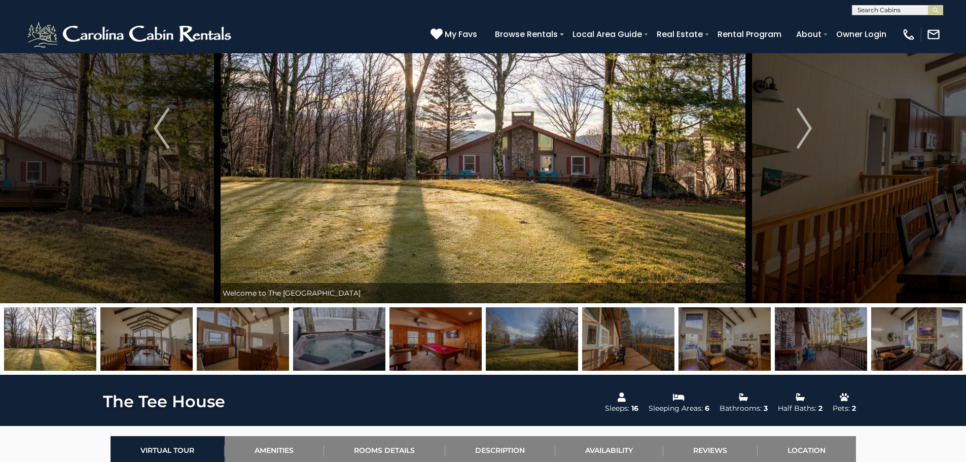
scroll to position [95, 0]
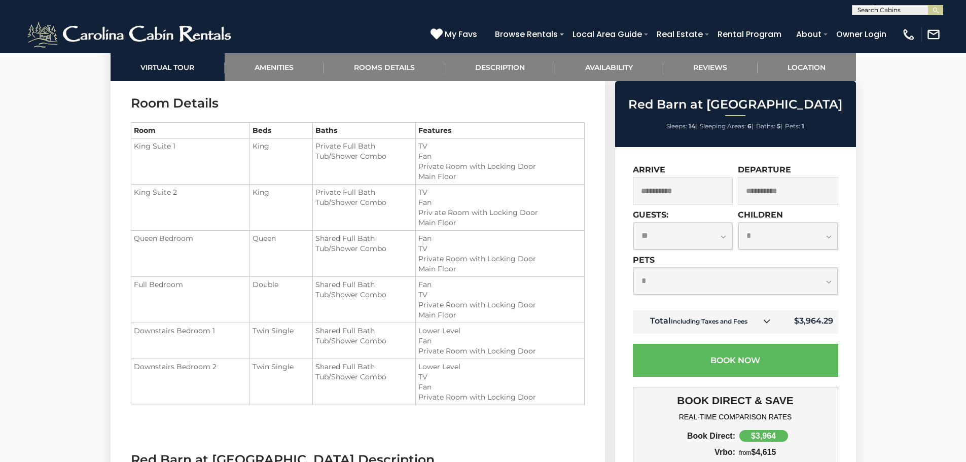
scroll to position [1211, 0]
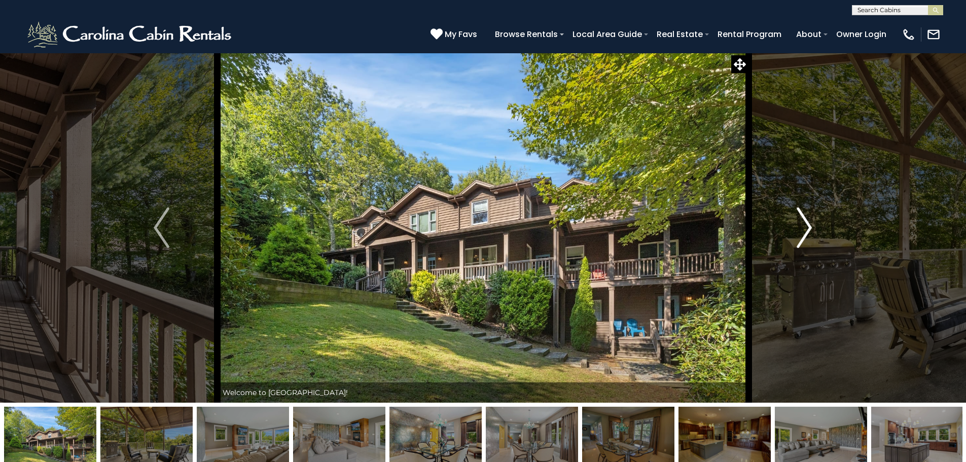
click at [804, 222] on img "Next" at bounding box center [804, 227] width 15 height 41
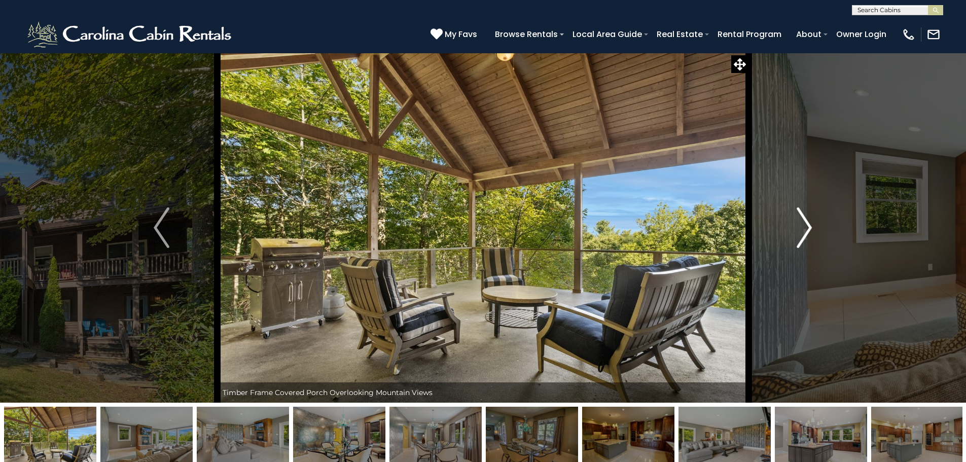
click at [804, 222] on img "Next" at bounding box center [804, 227] width 15 height 41
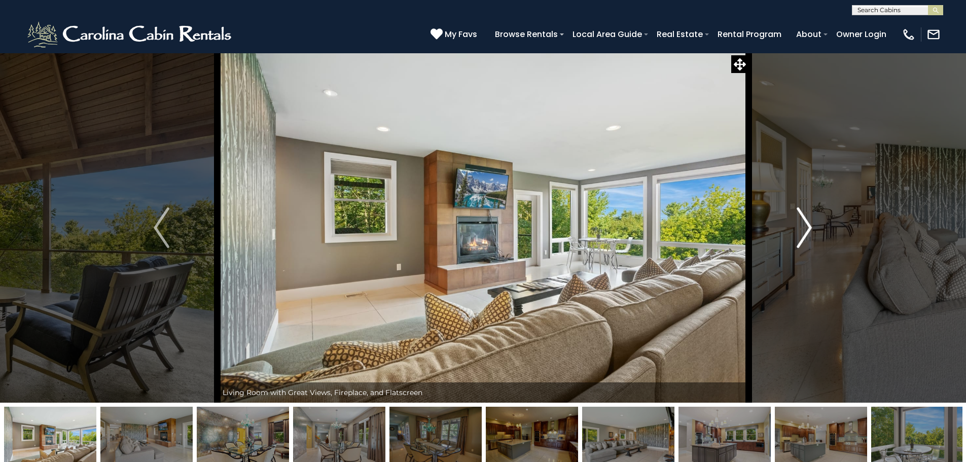
click at [804, 222] on img "Next" at bounding box center [804, 227] width 15 height 41
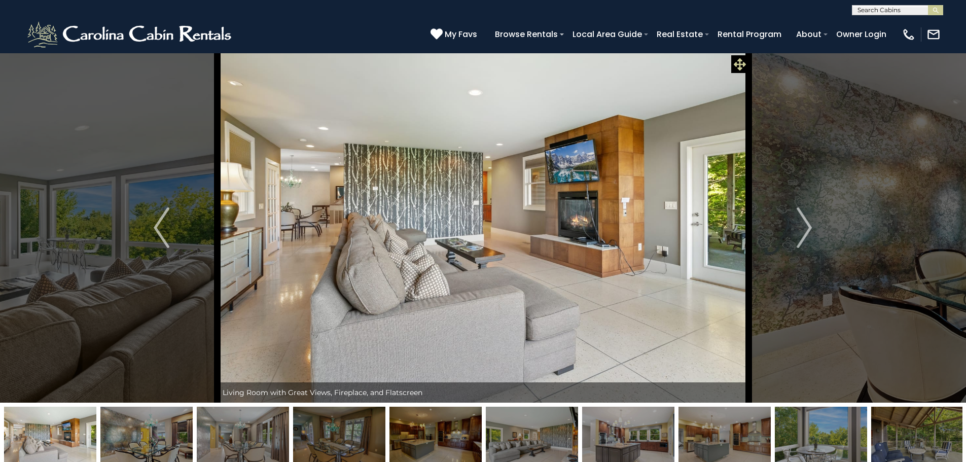
click at [739, 66] on icon at bounding box center [740, 64] width 12 height 12
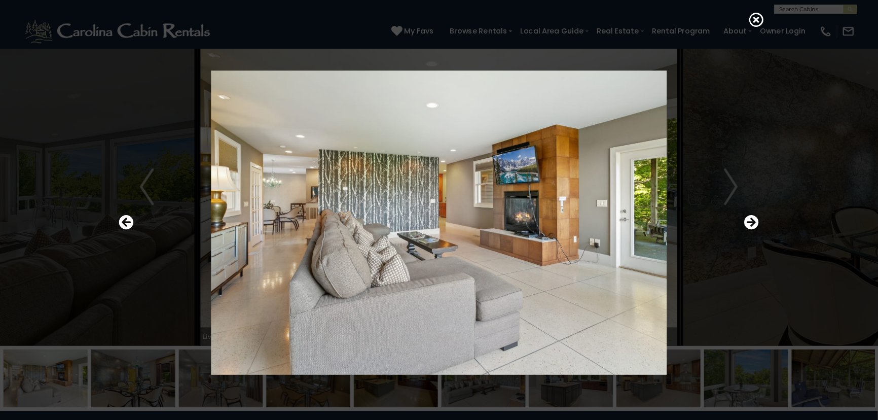
scroll to position [22, 0]
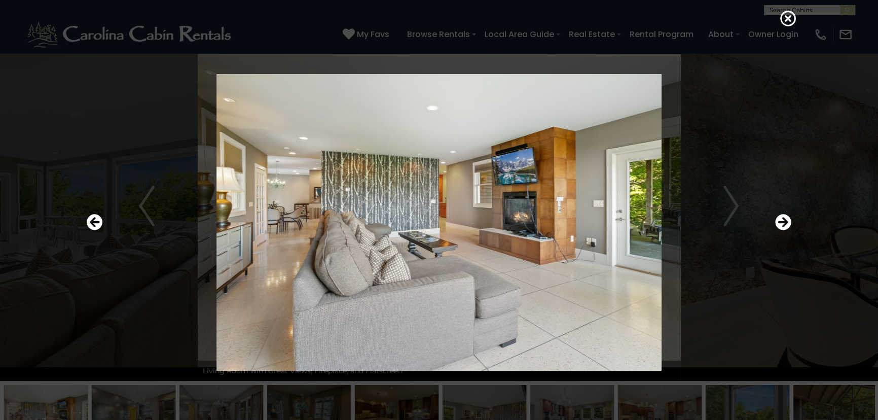
click at [823, 167] on div at bounding box center [439, 210] width 878 height 420
click at [731, 209] on img at bounding box center [439, 222] width 610 height 297
click at [781, 221] on icon "Next" at bounding box center [783, 222] width 16 height 16
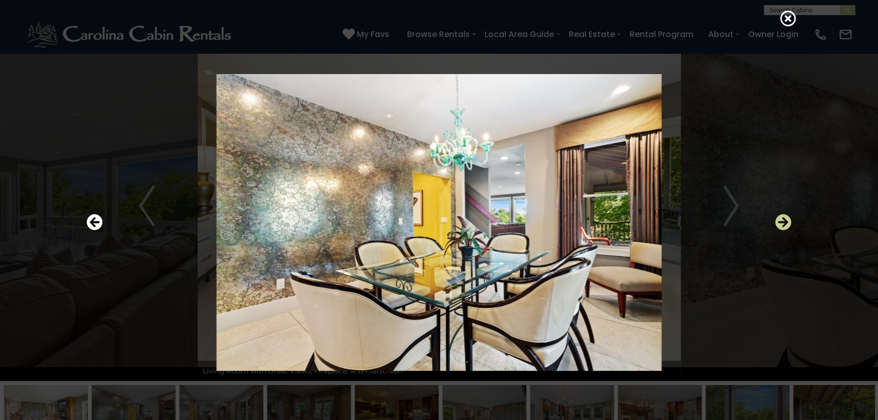
click at [781, 221] on icon "Next" at bounding box center [783, 222] width 16 height 16
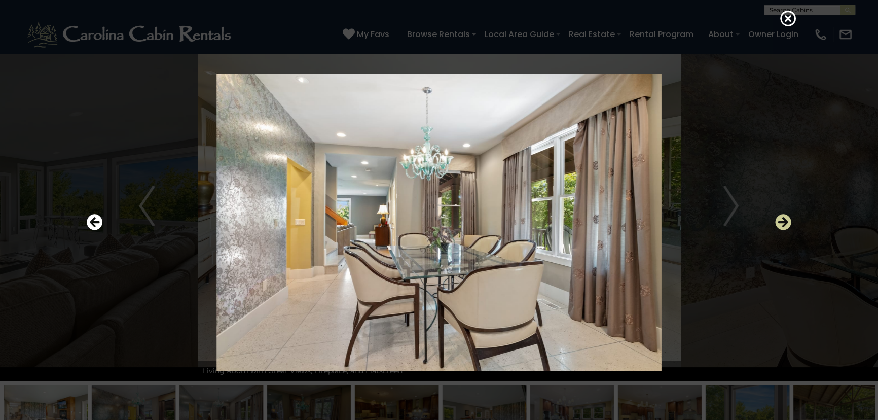
click at [781, 221] on icon "Next" at bounding box center [783, 222] width 16 height 16
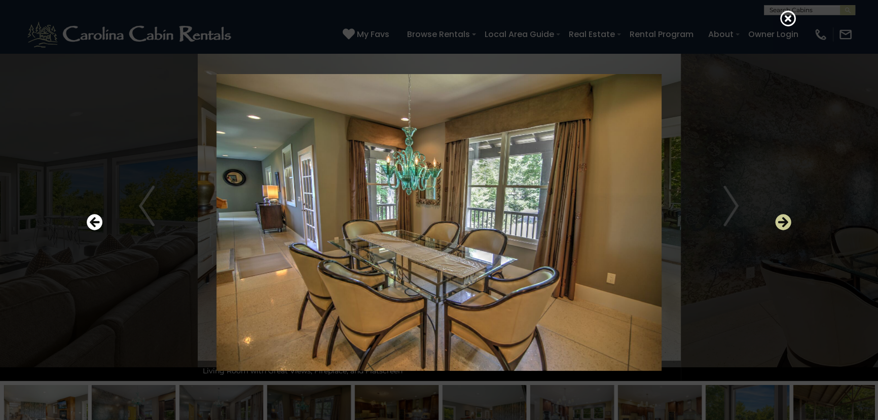
click at [781, 221] on icon "Next" at bounding box center [783, 222] width 16 height 16
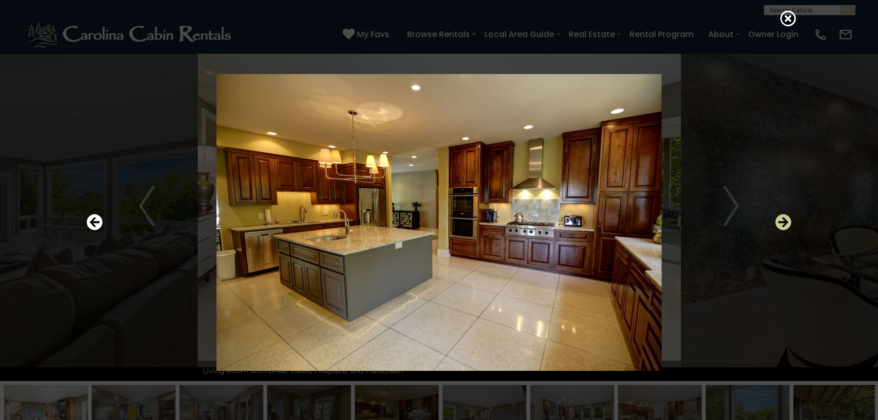
click at [781, 221] on icon "Next" at bounding box center [783, 222] width 16 height 16
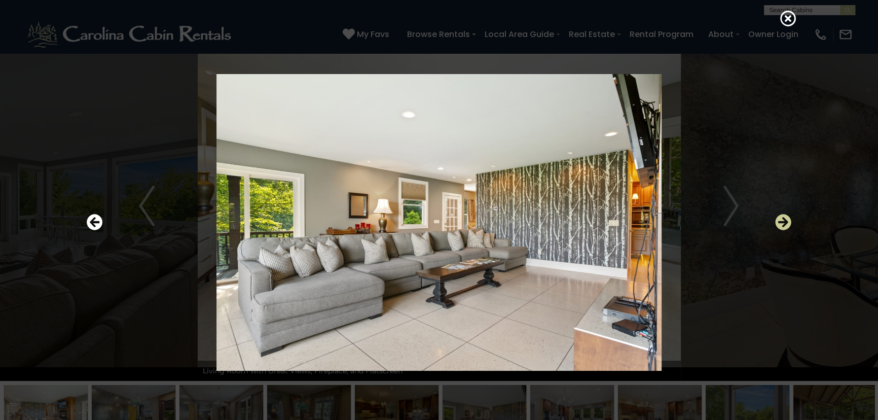
click at [781, 221] on icon "Next" at bounding box center [783, 222] width 16 height 16
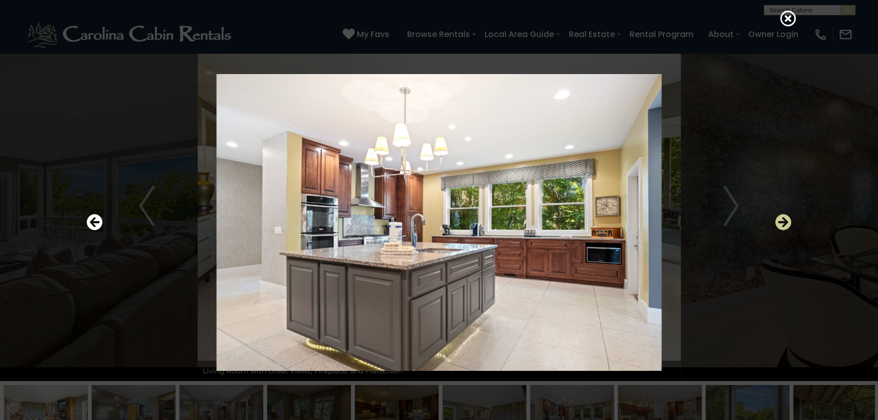
click at [781, 221] on icon "Next" at bounding box center [783, 222] width 16 height 16
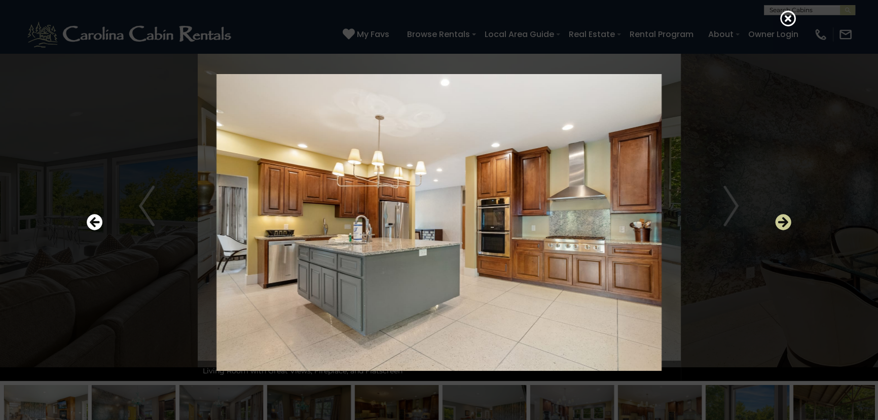
click at [781, 221] on icon "Next" at bounding box center [783, 222] width 16 height 16
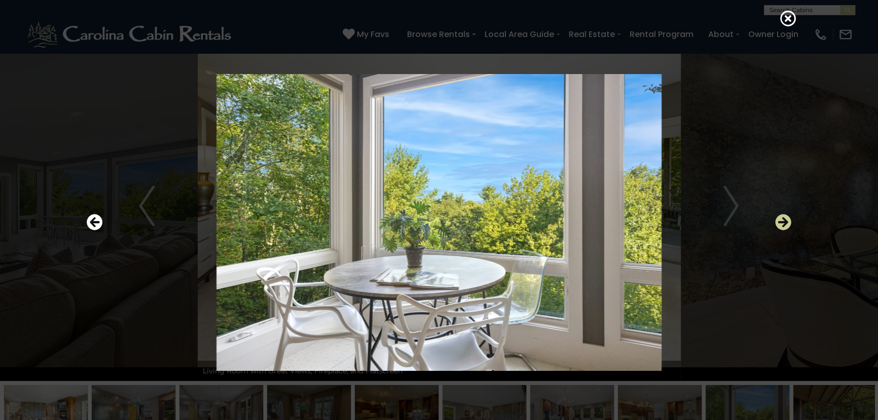
click at [781, 221] on icon "Next" at bounding box center [783, 222] width 16 height 16
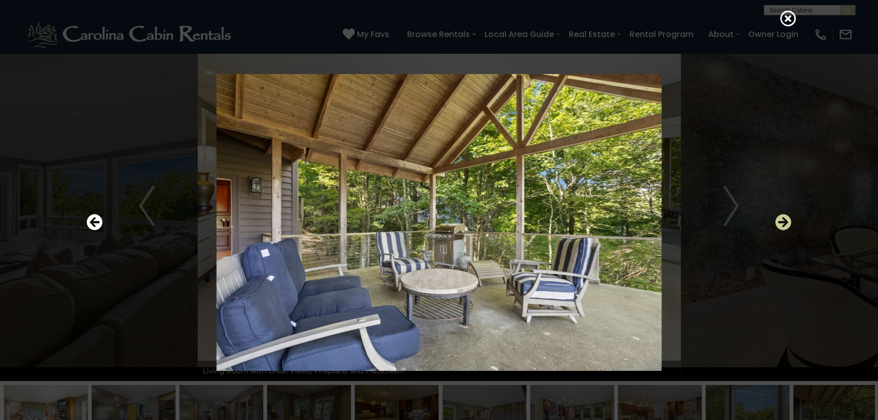
click at [781, 221] on icon "Next" at bounding box center [783, 222] width 16 height 16
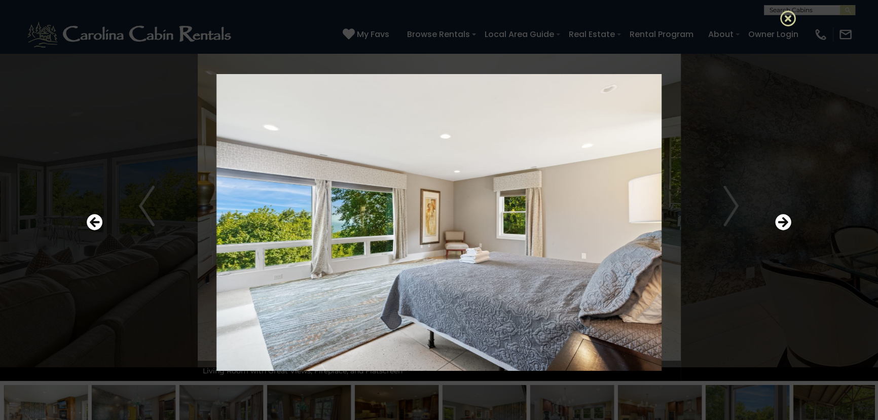
click at [786, 14] on icon at bounding box center [789, 18] width 16 height 16
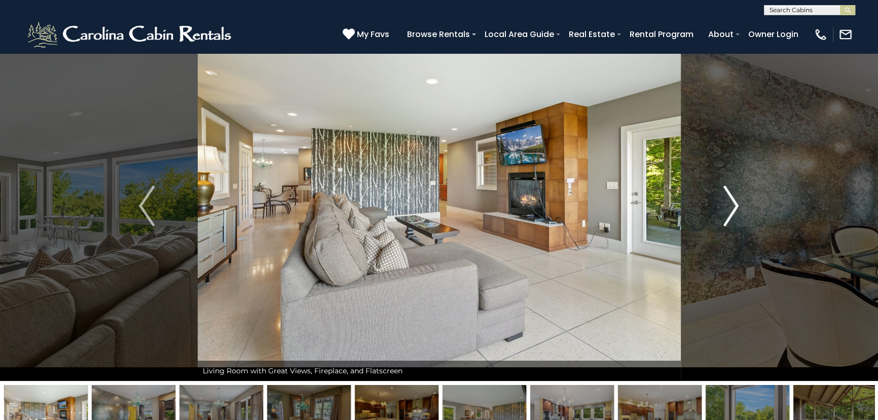
click at [734, 200] on img "Next" at bounding box center [731, 206] width 15 height 41
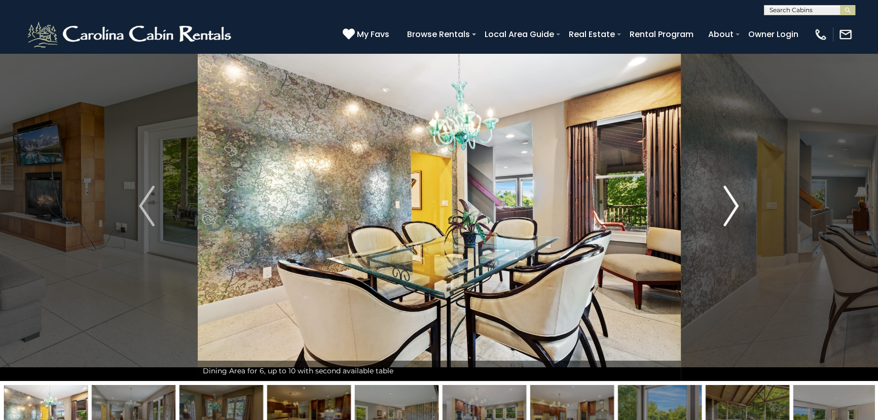
click at [734, 200] on img "Next" at bounding box center [731, 206] width 15 height 41
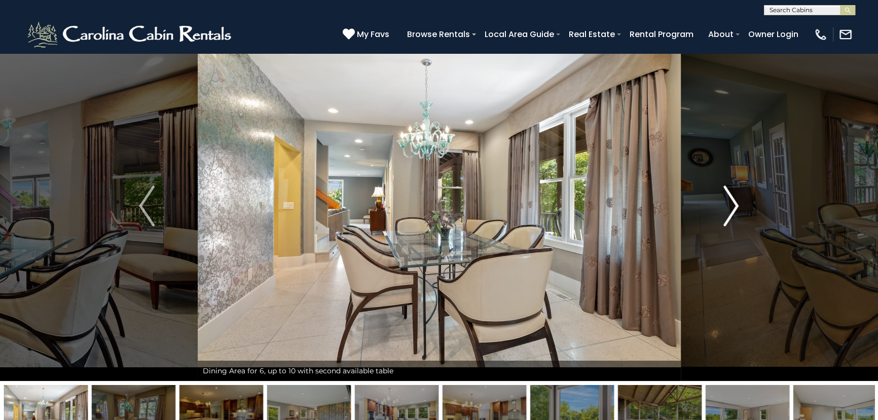
click at [734, 200] on img "Next" at bounding box center [731, 206] width 15 height 41
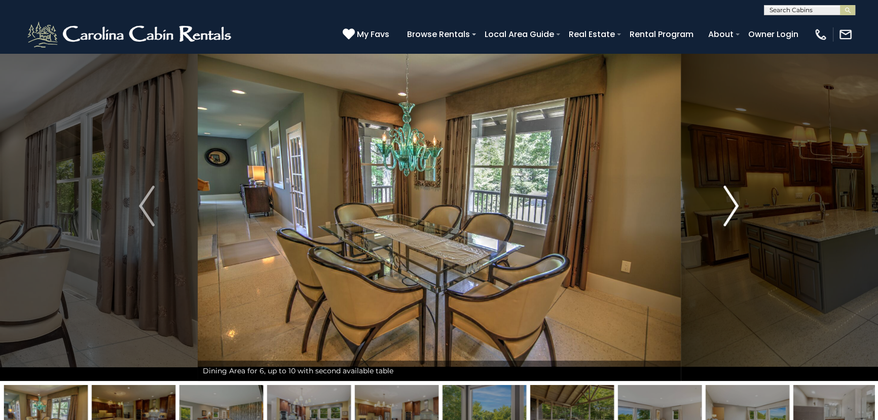
click at [734, 200] on img "Next" at bounding box center [731, 206] width 15 height 41
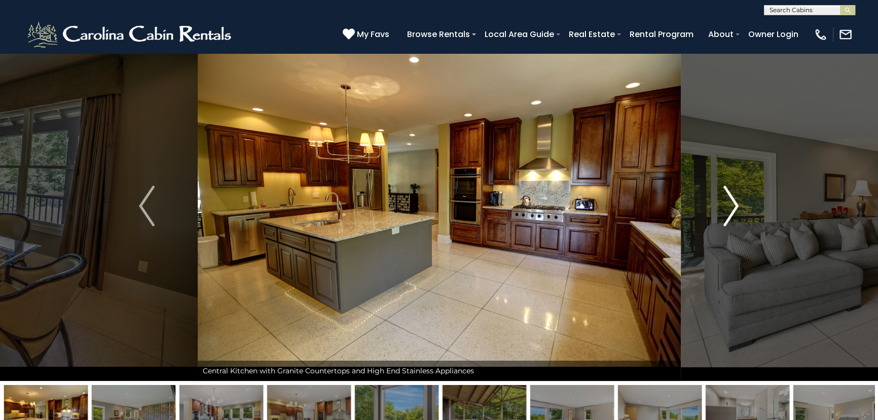
click at [734, 200] on img "Next" at bounding box center [731, 206] width 15 height 41
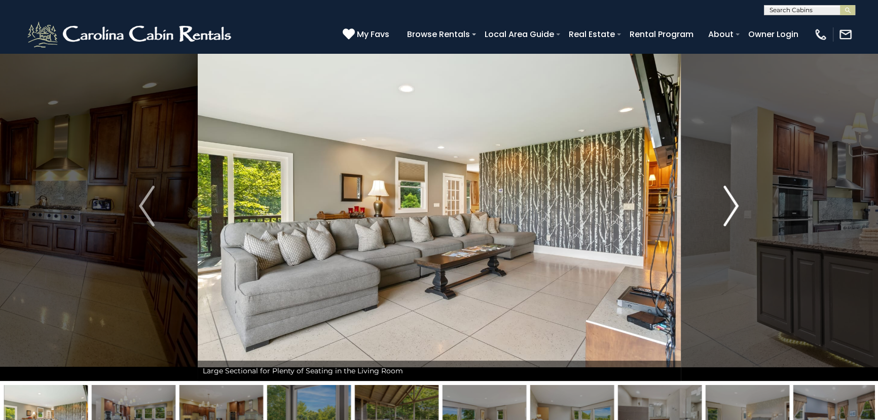
click at [734, 200] on img "Next" at bounding box center [731, 206] width 15 height 41
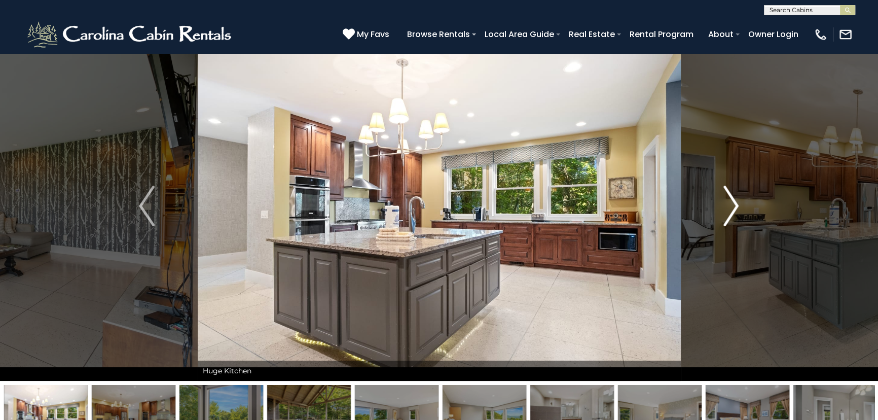
click at [734, 200] on img "Next" at bounding box center [731, 206] width 15 height 41
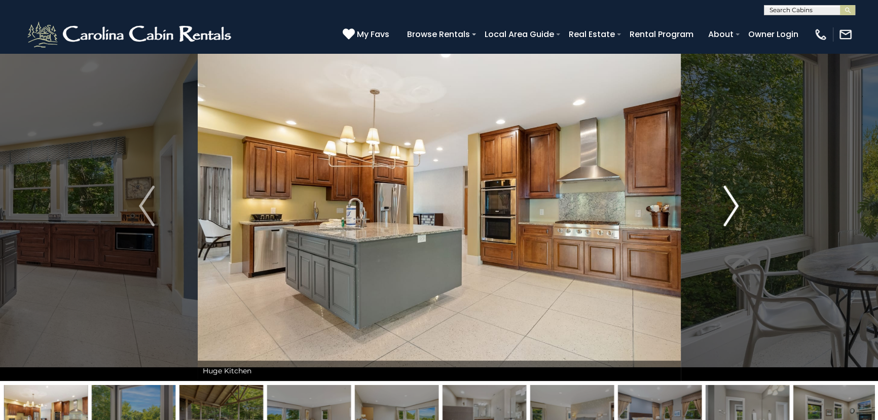
click at [734, 200] on img "Next" at bounding box center [731, 206] width 15 height 41
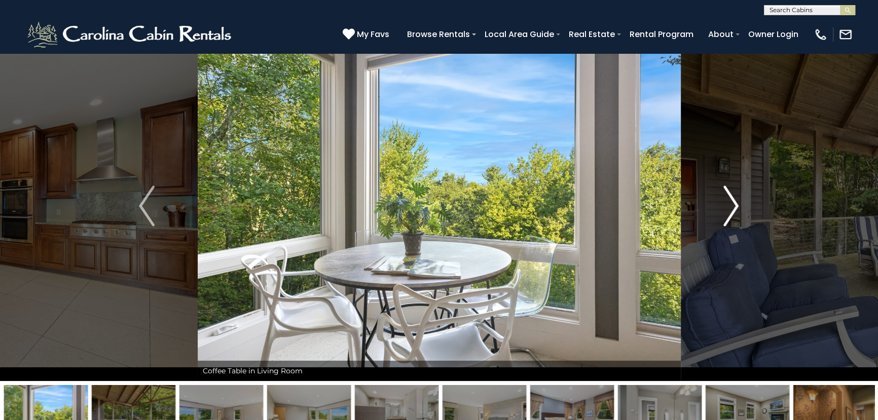
click at [734, 200] on img "Next" at bounding box center [731, 206] width 15 height 41
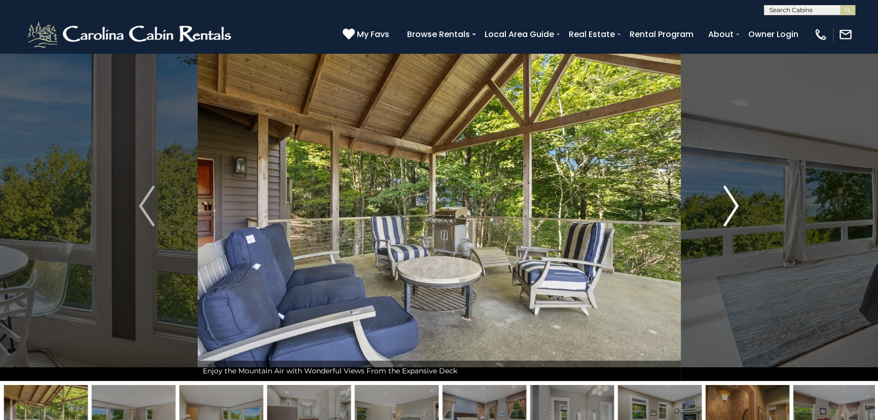
click at [734, 200] on img "Next" at bounding box center [731, 206] width 15 height 41
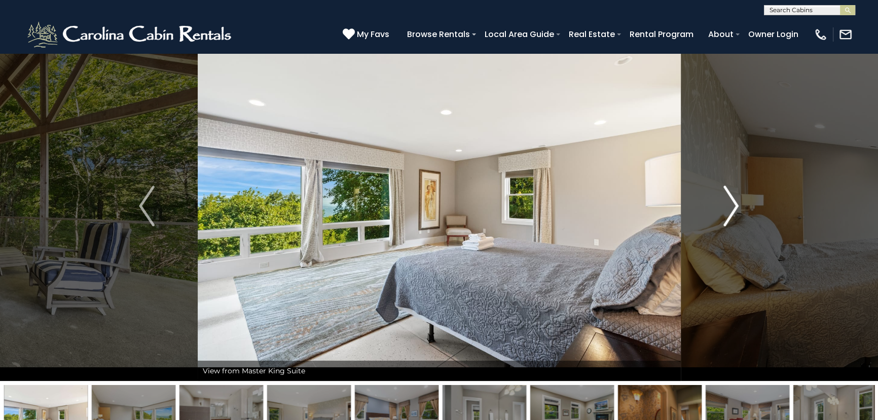
click at [734, 200] on img "Next" at bounding box center [731, 206] width 15 height 41
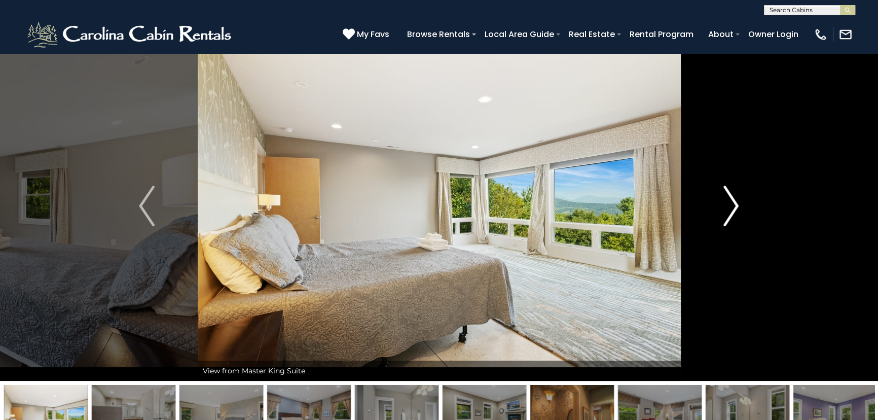
click at [734, 200] on img "Next" at bounding box center [731, 206] width 15 height 41
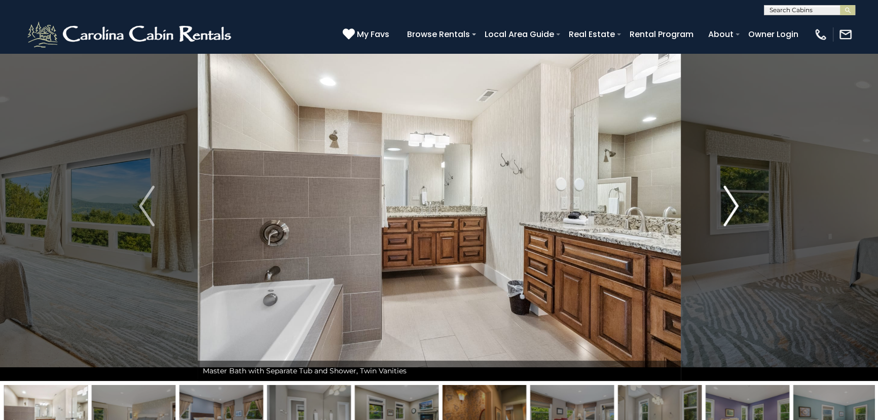
click at [734, 200] on img "Next" at bounding box center [731, 206] width 15 height 41
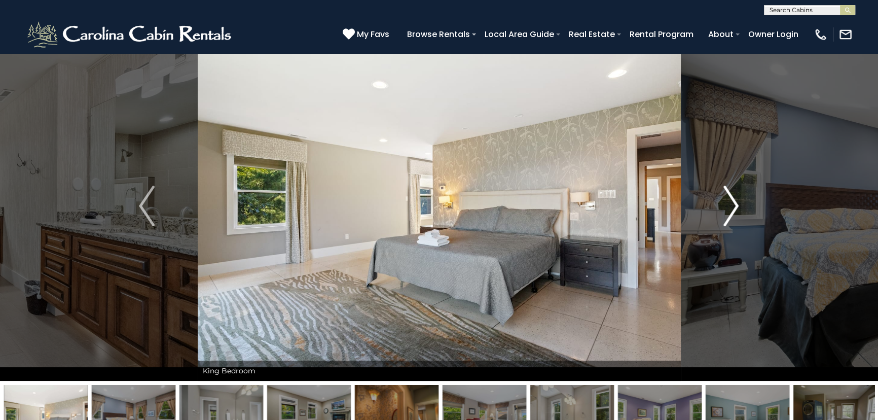
click at [734, 200] on img "Next" at bounding box center [731, 206] width 15 height 41
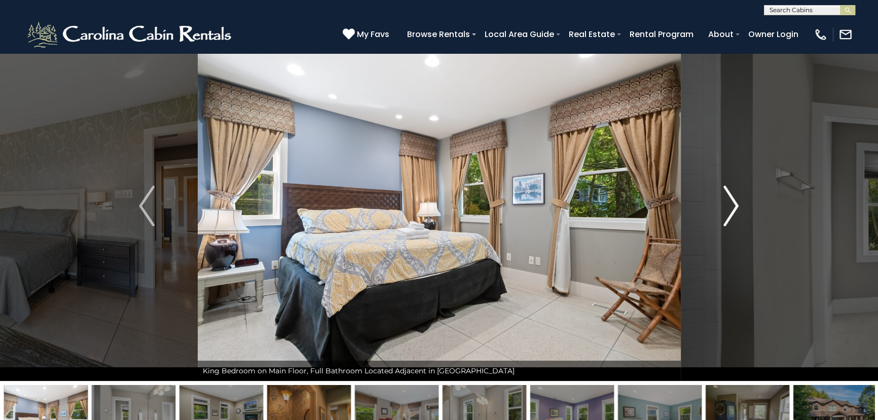
click at [734, 200] on img "Next" at bounding box center [731, 206] width 15 height 41
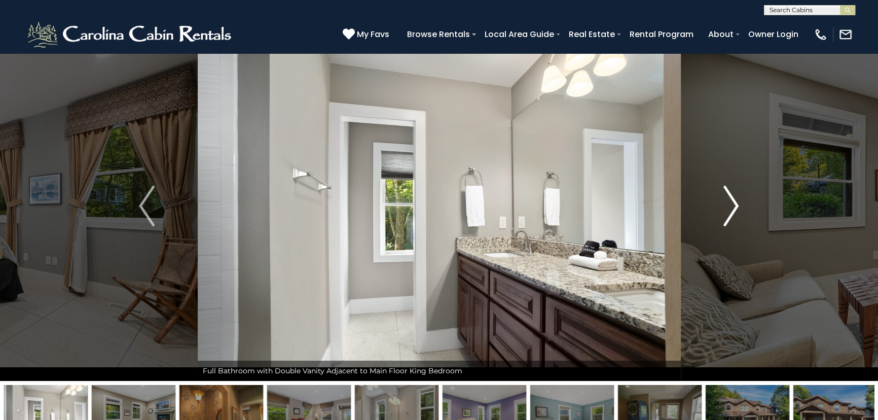
click at [734, 200] on img "Next" at bounding box center [731, 206] width 15 height 41
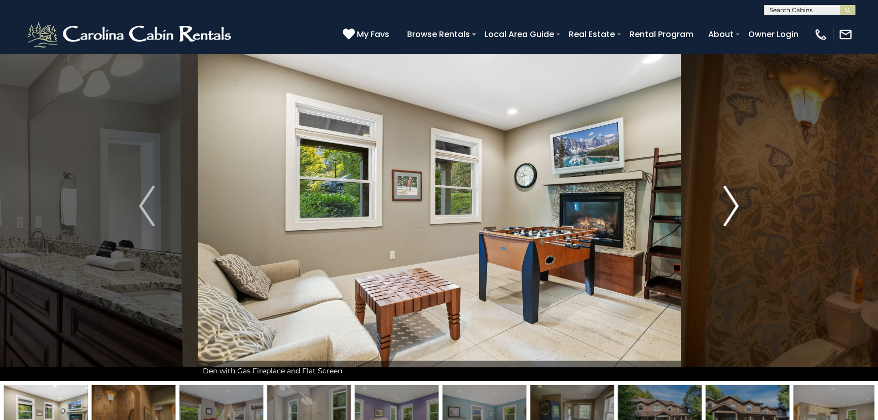
click at [734, 200] on img "Next" at bounding box center [731, 206] width 15 height 41
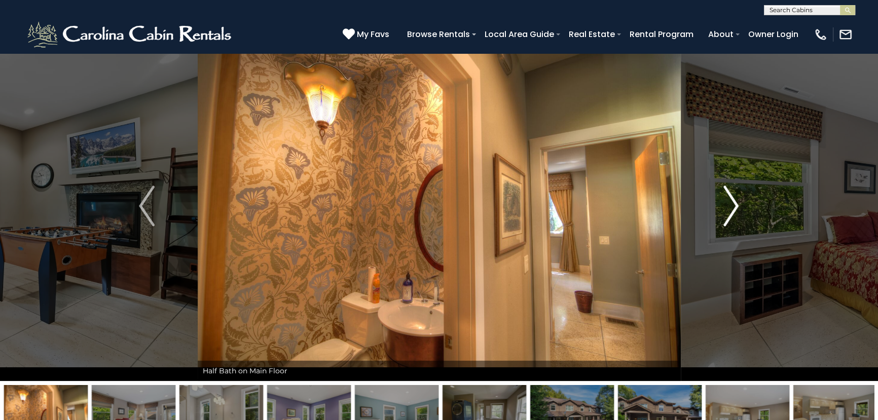
click at [734, 200] on img "Next" at bounding box center [731, 206] width 15 height 41
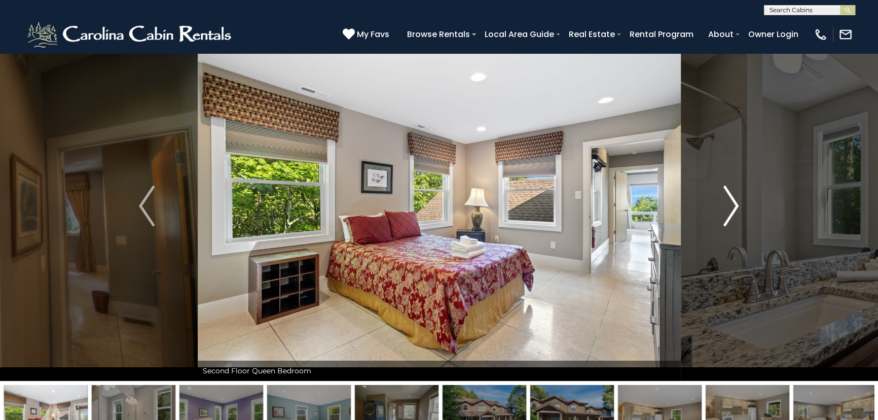
click at [734, 200] on img "Next" at bounding box center [731, 206] width 15 height 41
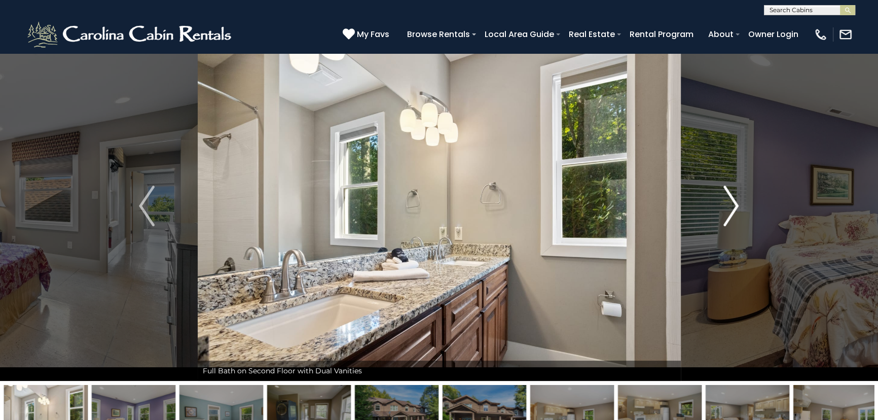
click at [734, 200] on img "Next" at bounding box center [731, 206] width 15 height 41
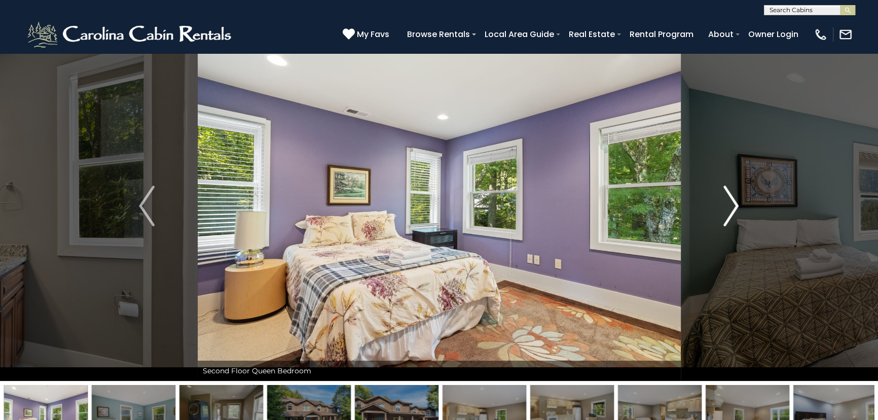
click at [734, 200] on img "Next" at bounding box center [731, 206] width 15 height 41
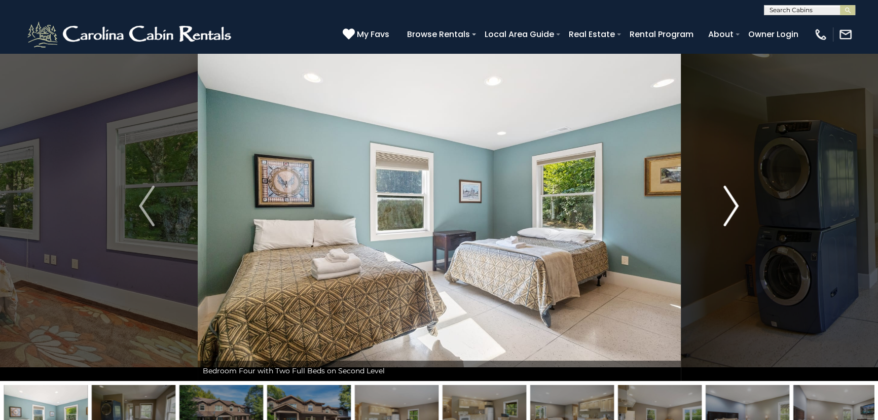
click at [734, 200] on img "Next" at bounding box center [731, 206] width 15 height 41
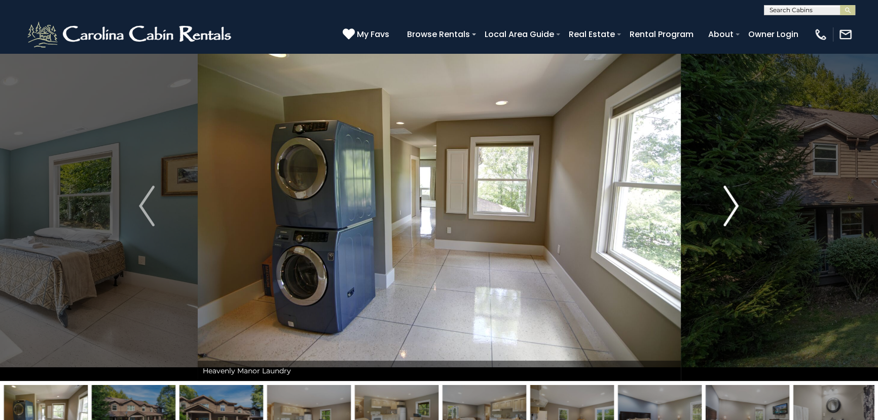
click at [734, 200] on img "Next" at bounding box center [731, 206] width 15 height 41
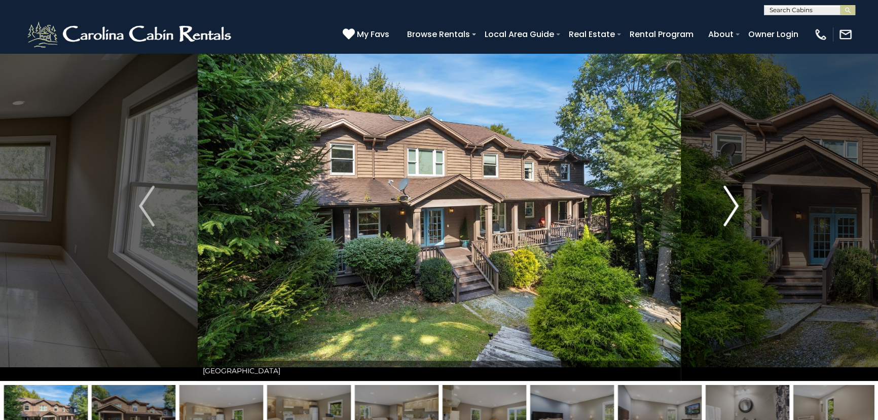
click at [734, 200] on img "Next" at bounding box center [731, 206] width 15 height 41
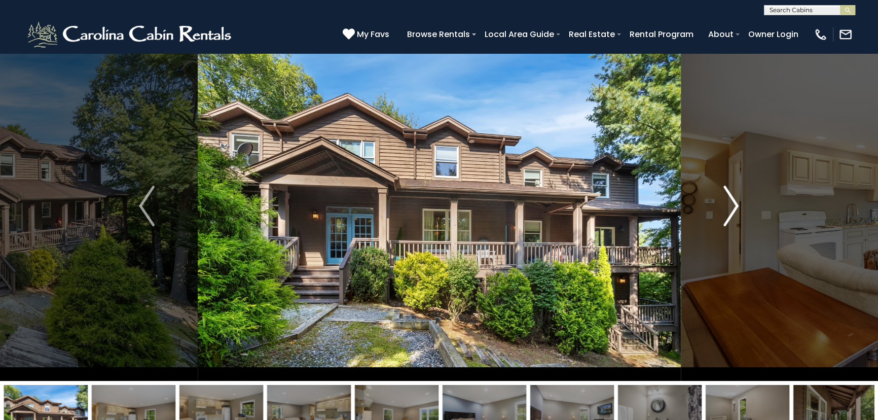
click at [734, 200] on img "Next" at bounding box center [731, 206] width 15 height 41
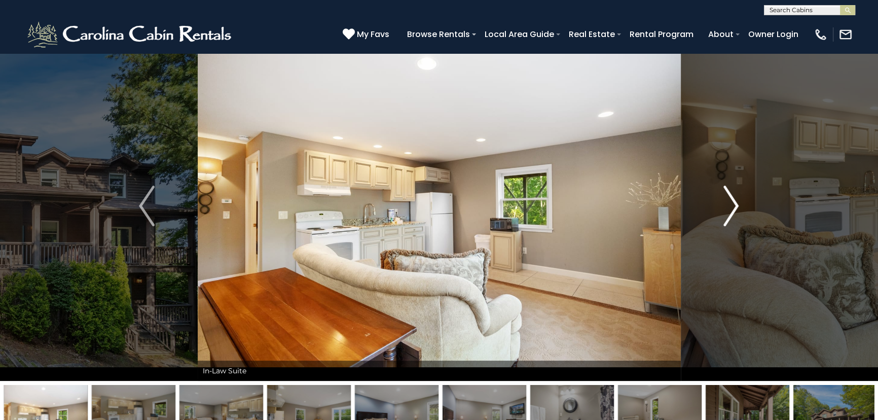
click at [734, 200] on img "Next" at bounding box center [731, 206] width 15 height 41
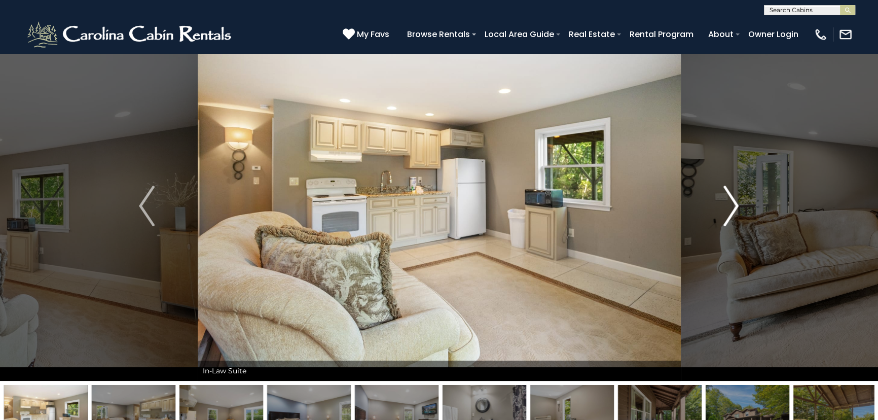
click at [734, 200] on img "Next" at bounding box center [731, 206] width 15 height 41
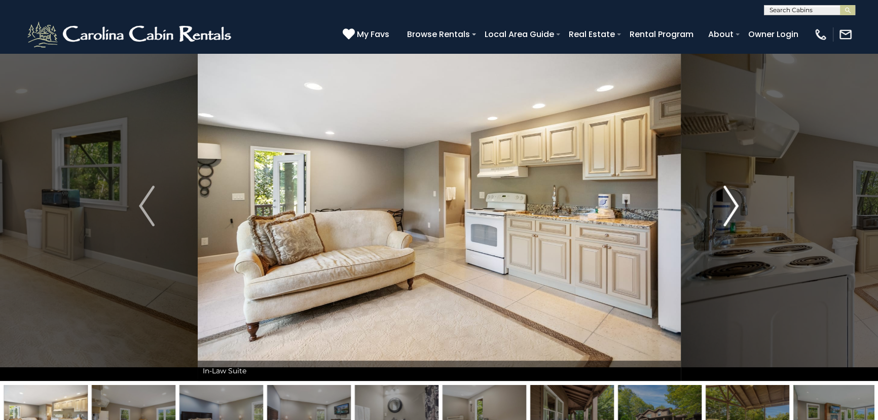
click at [734, 200] on img "Next" at bounding box center [731, 206] width 15 height 41
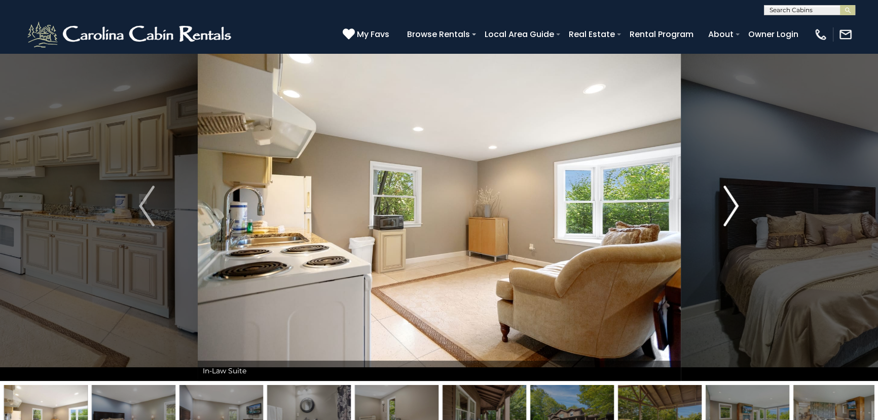
click at [734, 200] on img "Next" at bounding box center [731, 206] width 15 height 41
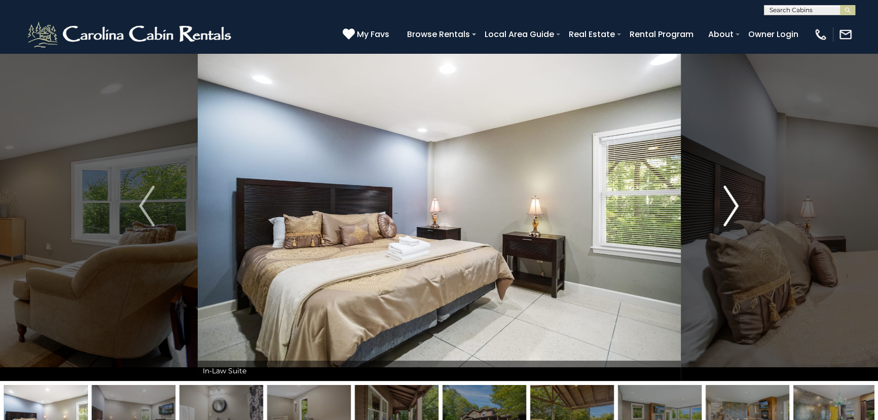
click at [734, 200] on img "Next" at bounding box center [731, 206] width 15 height 41
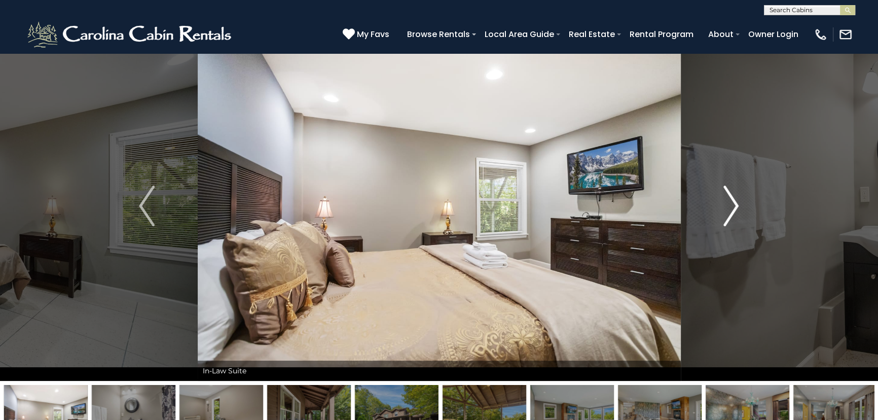
click at [734, 200] on img "Next" at bounding box center [731, 206] width 15 height 41
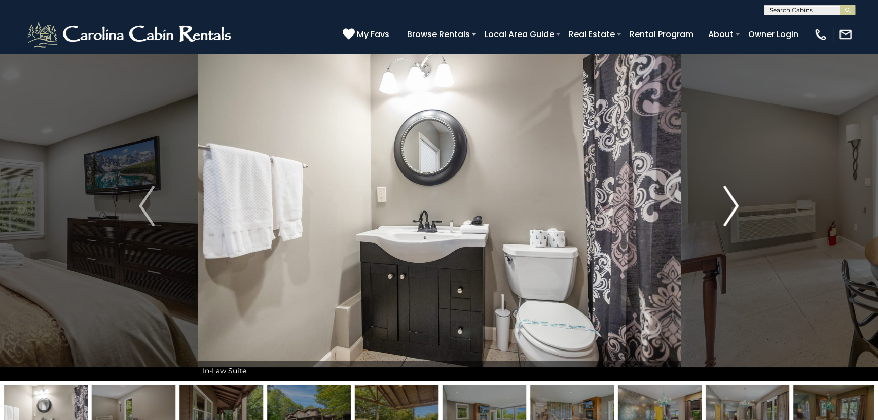
click at [734, 200] on img "Next" at bounding box center [731, 206] width 15 height 41
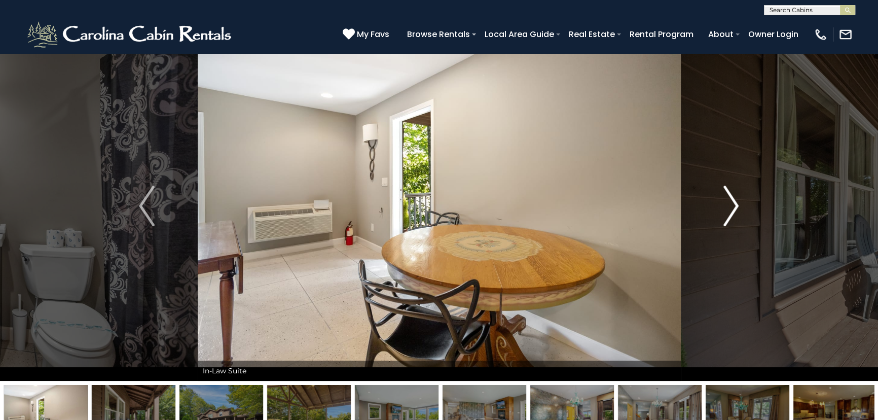
click at [734, 200] on img "Next" at bounding box center [731, 206] width 15 height 41
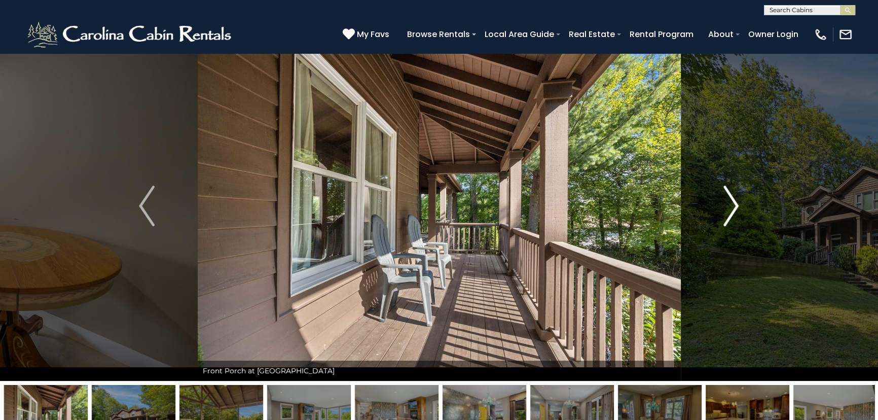
click at [734, 200] on img "Next" at bounding box center [731, 206] width 15 height 41
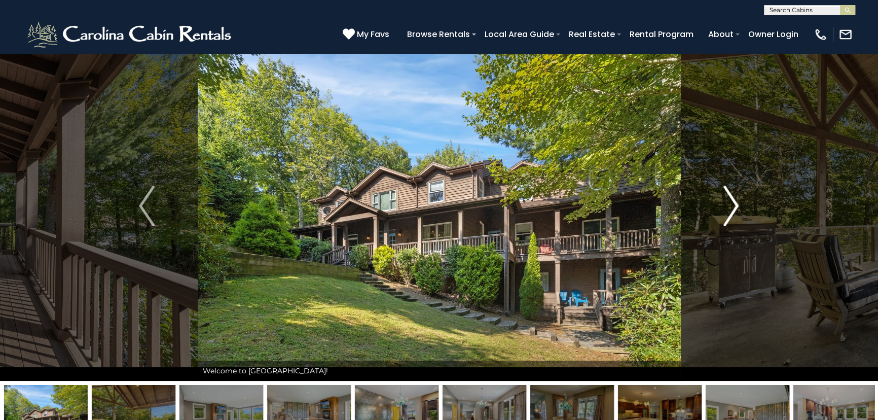
click at [734, 200] on img "Next" at bounding box center [731, 206] width 15 height 41
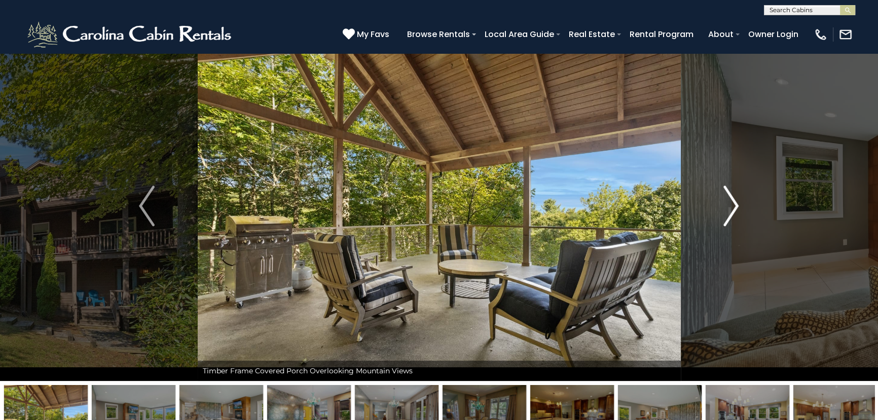
click at [734, 200] on img "Next" at bounding box center [731, 206] width 15 height 41
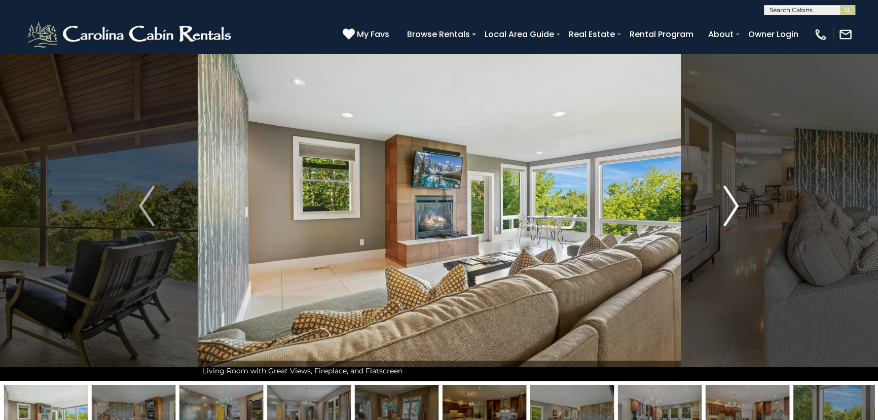
click at [734, 200] on img "Next" at bounding box center [731, 206] width 15 height 41
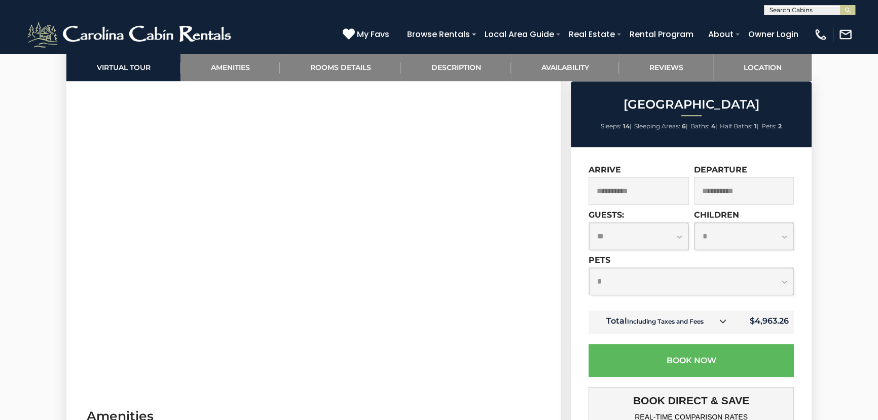
scroll to position [646, 0]
click at [568, 65] on link "Availability" at bounding box center [565, 67] width 108 height 28
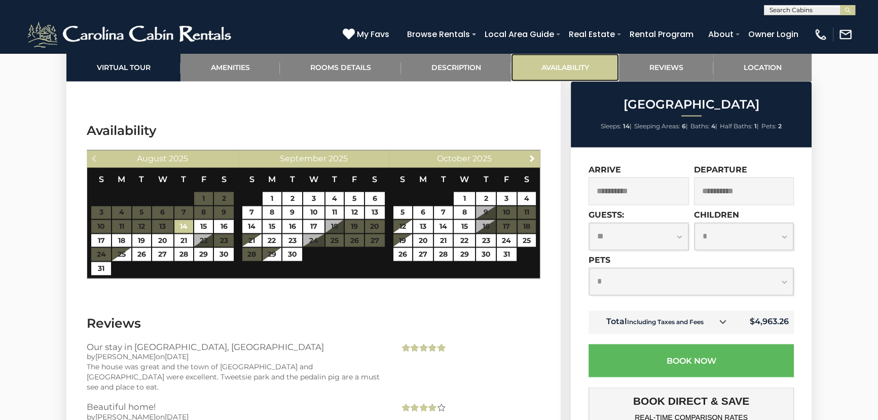
scroll to position [2145, 0]
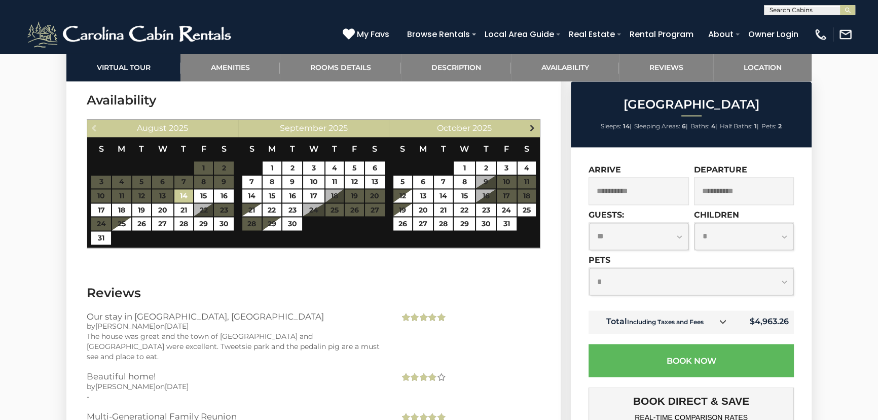
click at [535, 126] on span "Next" at bounding box center [532, 128] width 8 height 8
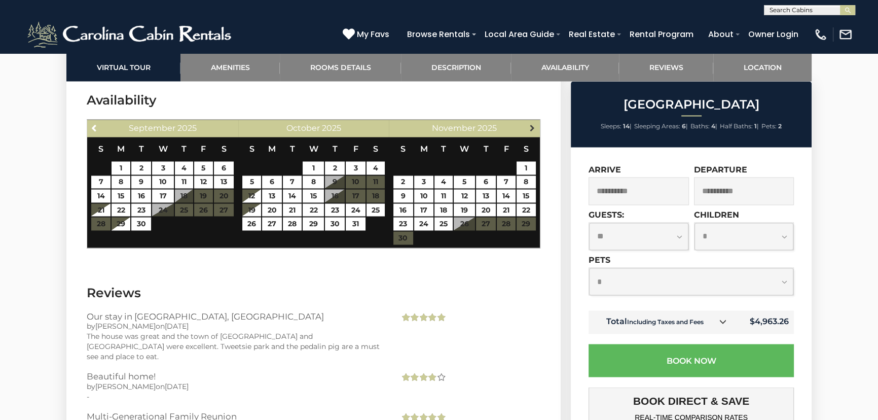
click at [535, 126] on span "Next" at bounding box center [532, 128] width 8 height 8
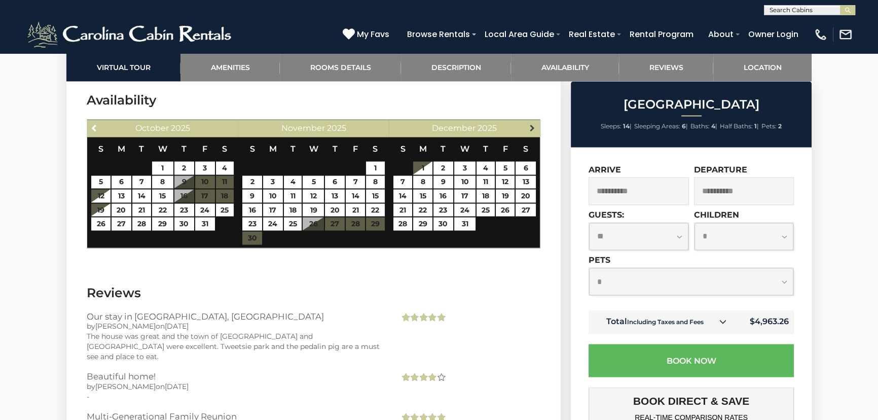
click at [535, 126] on span "Next" at bounding box center [532, 128] width 8 height 8
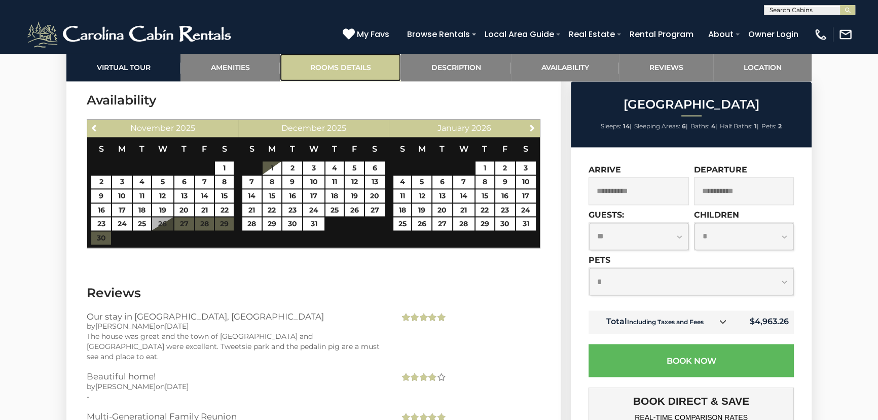
click at [366, 65] on link "Rooms Details" at bounding box center [340, 67] width 121 height 28
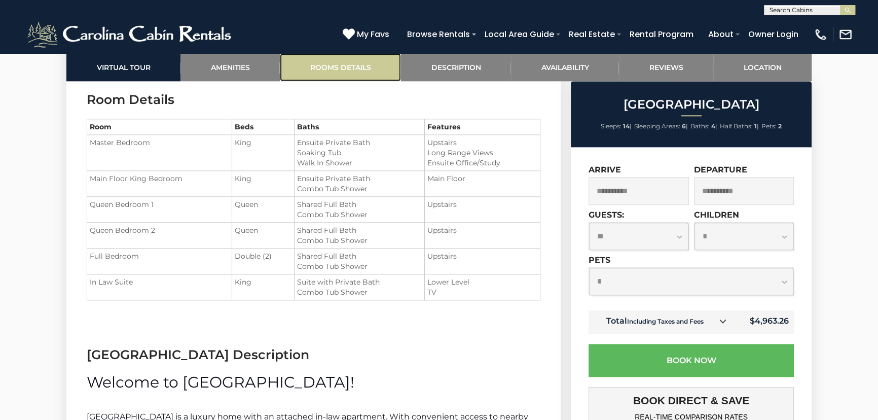
scroll to position [1441, 0]
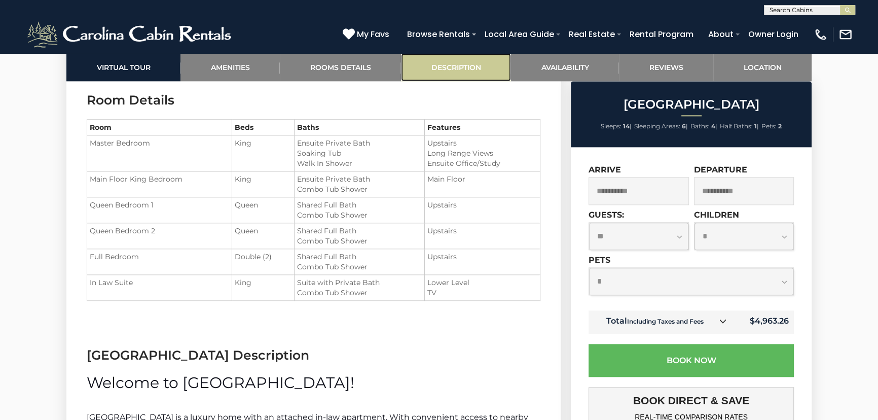
click at [435, 60] on link "Description" at bounding box center [456, 67] width 110 height 28
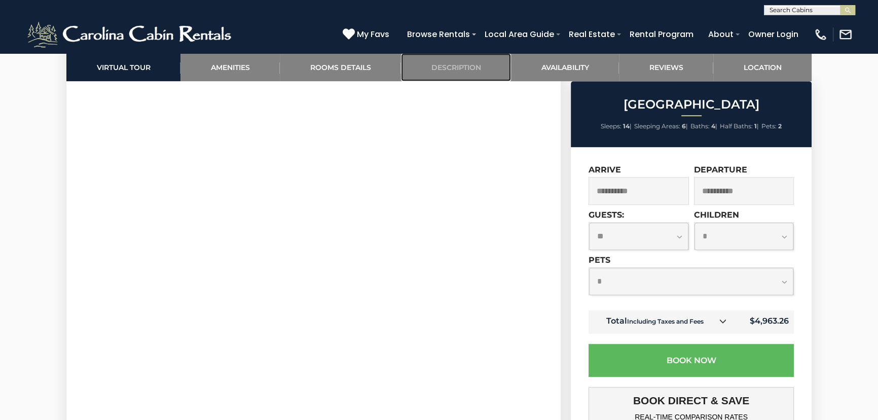
scroll to position [714, 0]
